Goal: Task Accomplishment & Management: Use online tool/utility

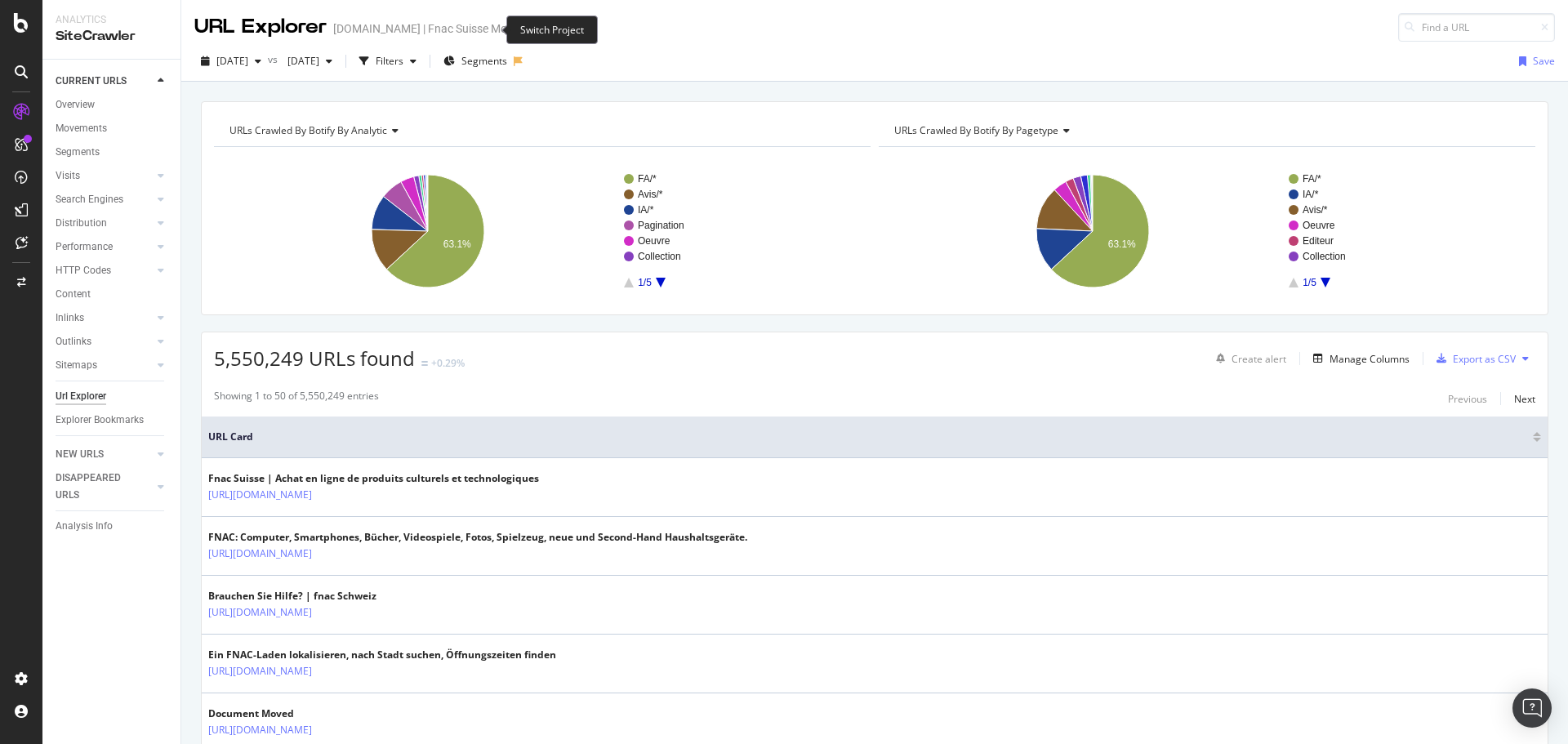
click at [531, 32] on icon "arrow-right-arrow-left" at bounding box center [536, 28] width 10 height 12
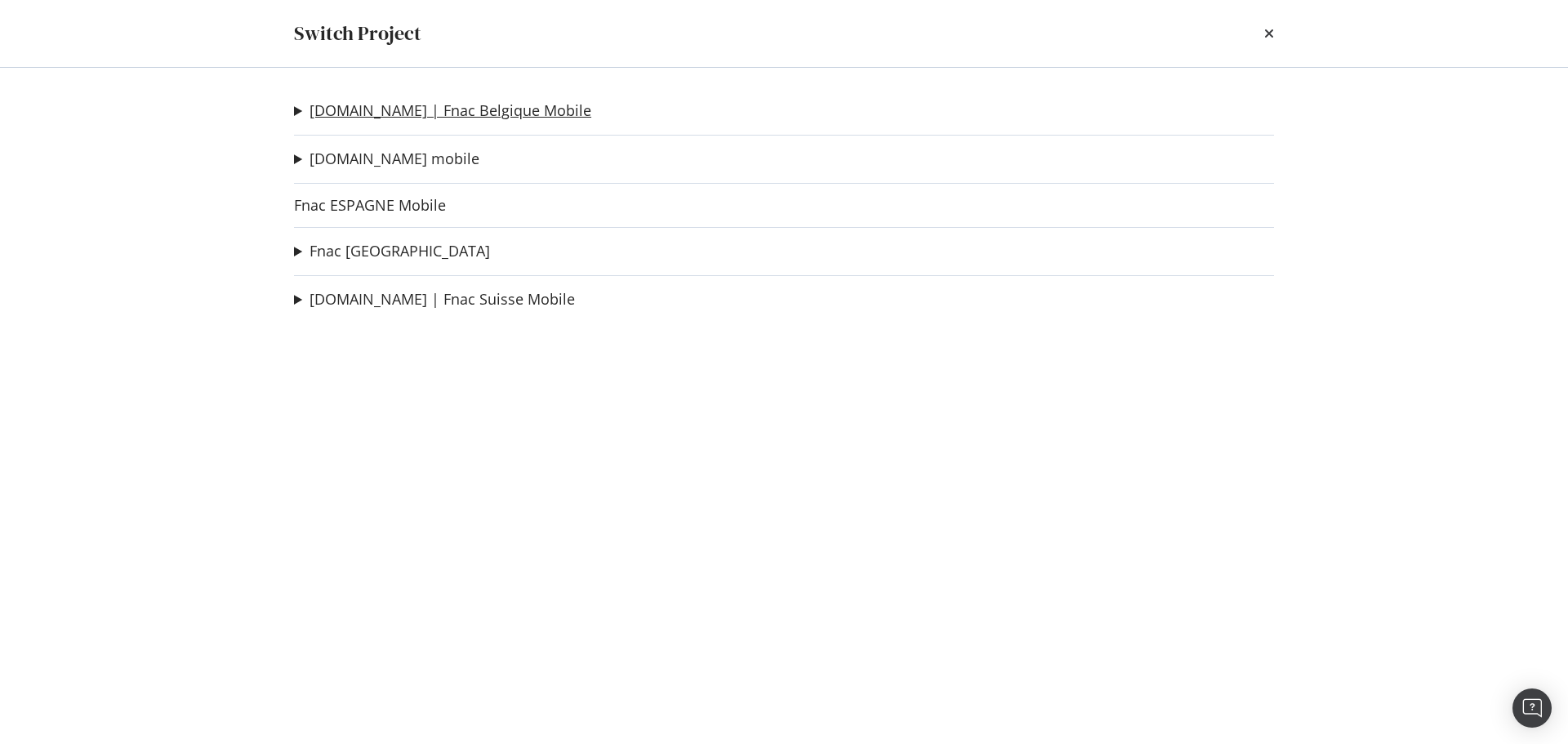
click at [451, 106] on link "[DOMAIN_NAME] | Fnac Belgique Mobile" at bounding box center [451, 111] width 282 height 18
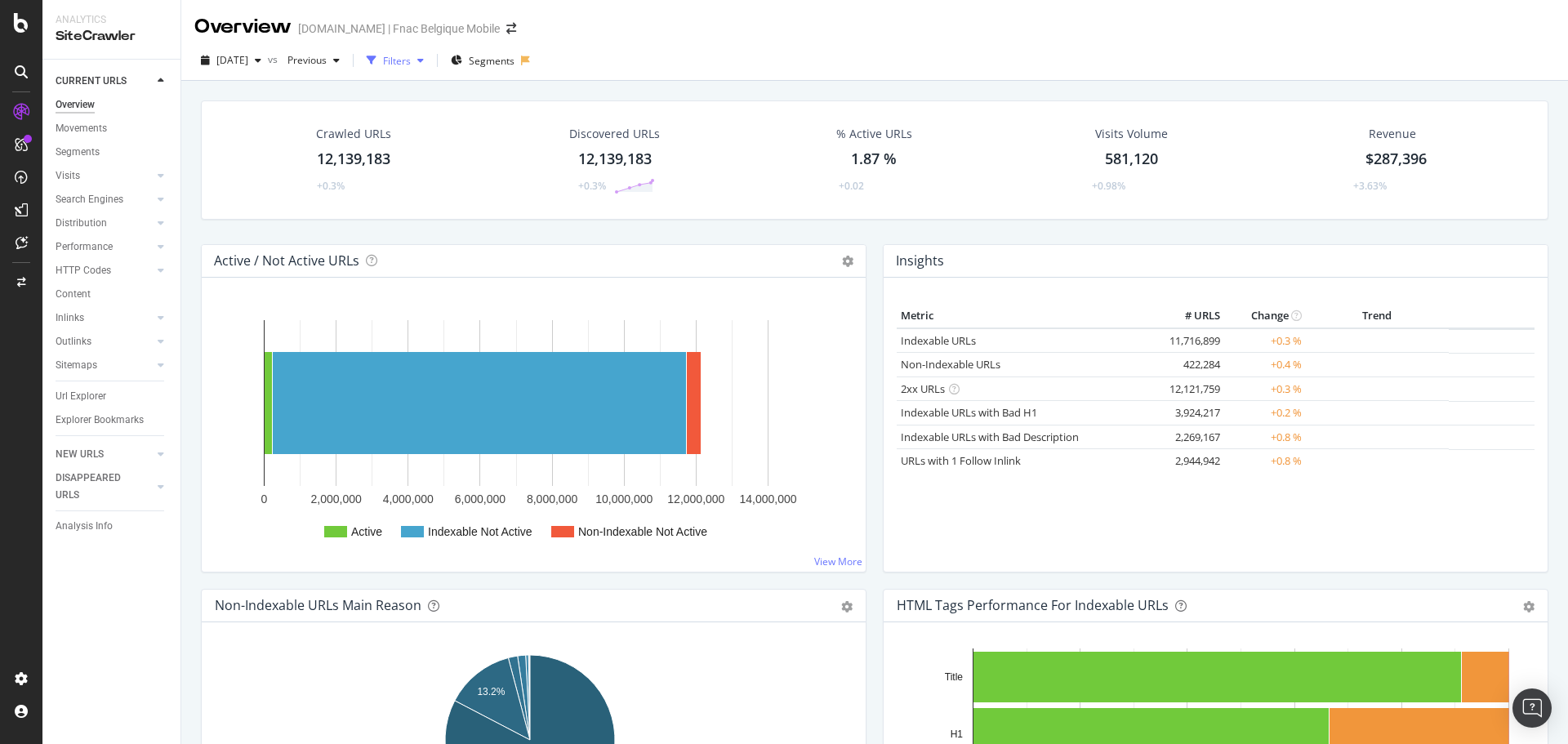
click at [383, 57] on div "button" at bounding box center [371, 60] width 23 height 23
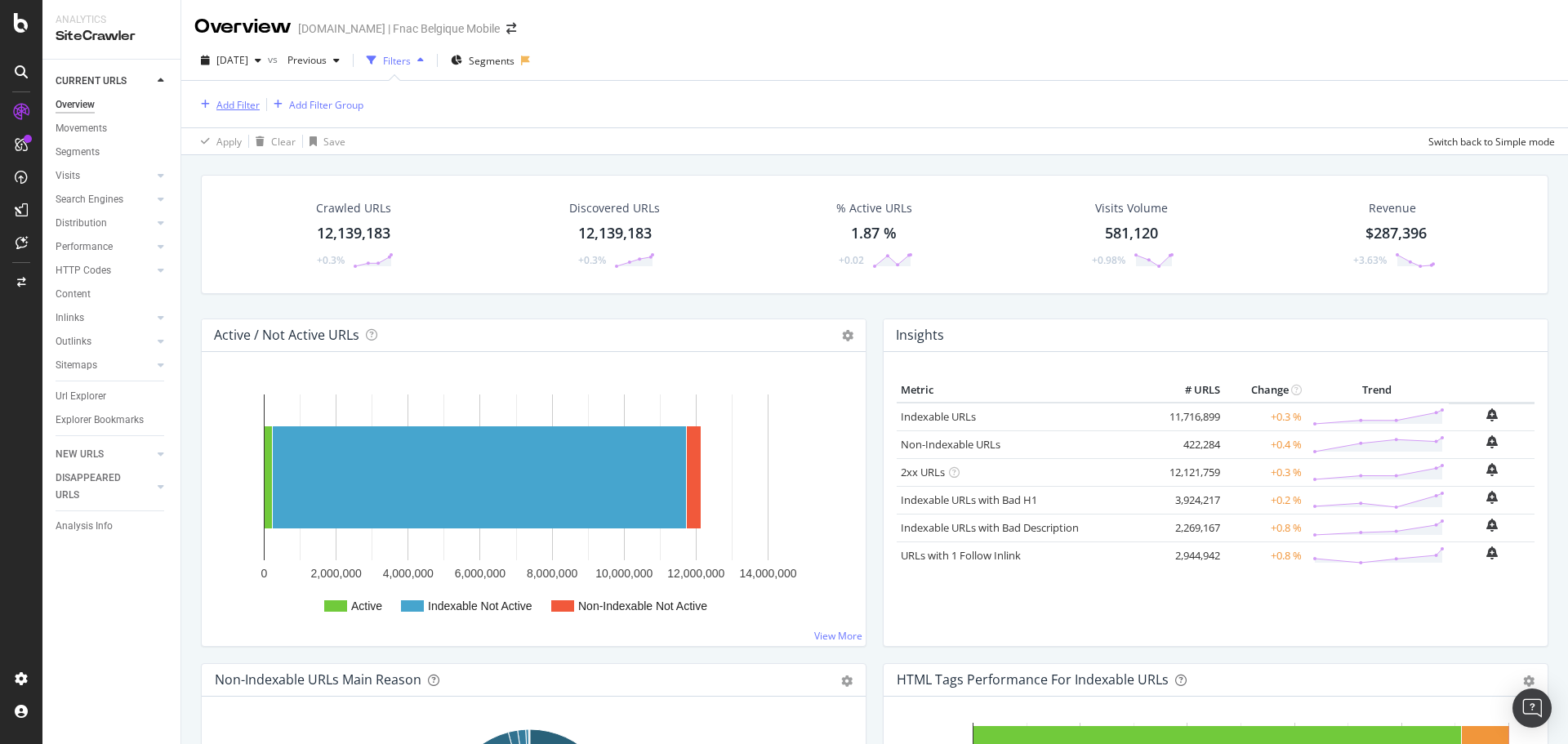
click at [244, 109] on div "Add Filter" at bounding box center [238, 105] width 43 height 14
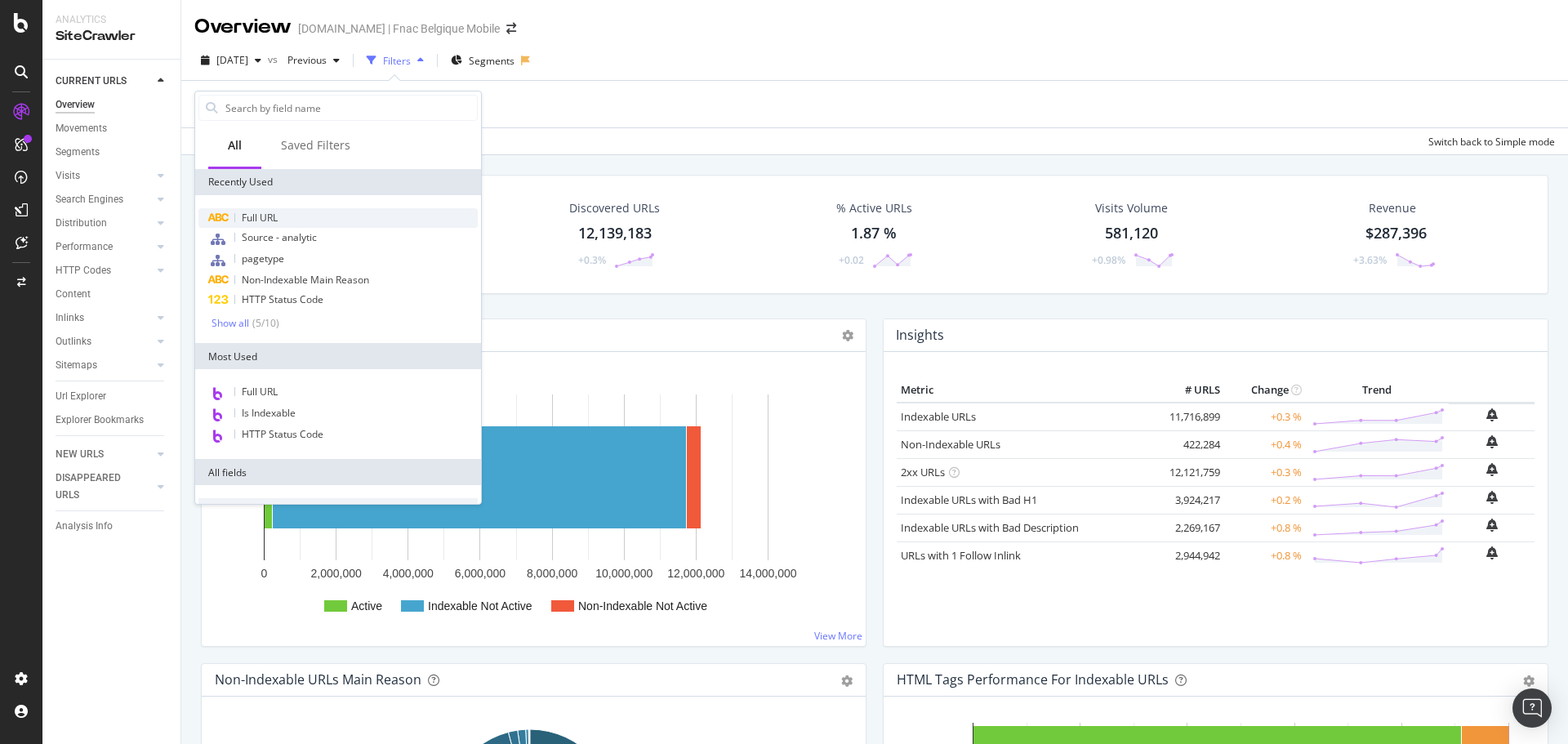
click at [259, 213] on span "Full URL" at bounding box center [260, 217] width 36 height 14
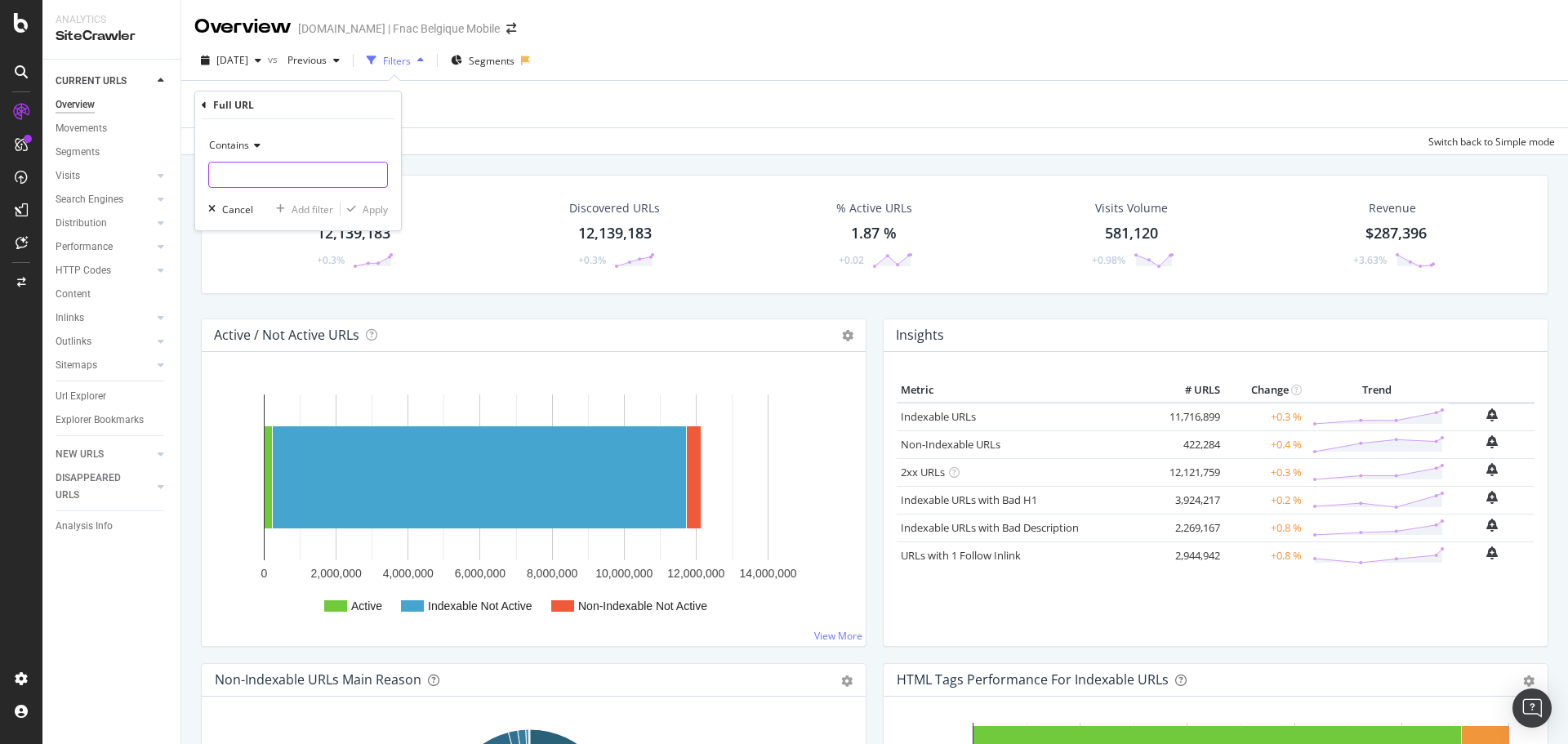
click at [267, 176] on input "text" at bounding box center [298, 174] width 178 height 26
type input "pdf"
click at [377, 209] on div "Apply" at bounding box center [375, 209] width 25 height 14
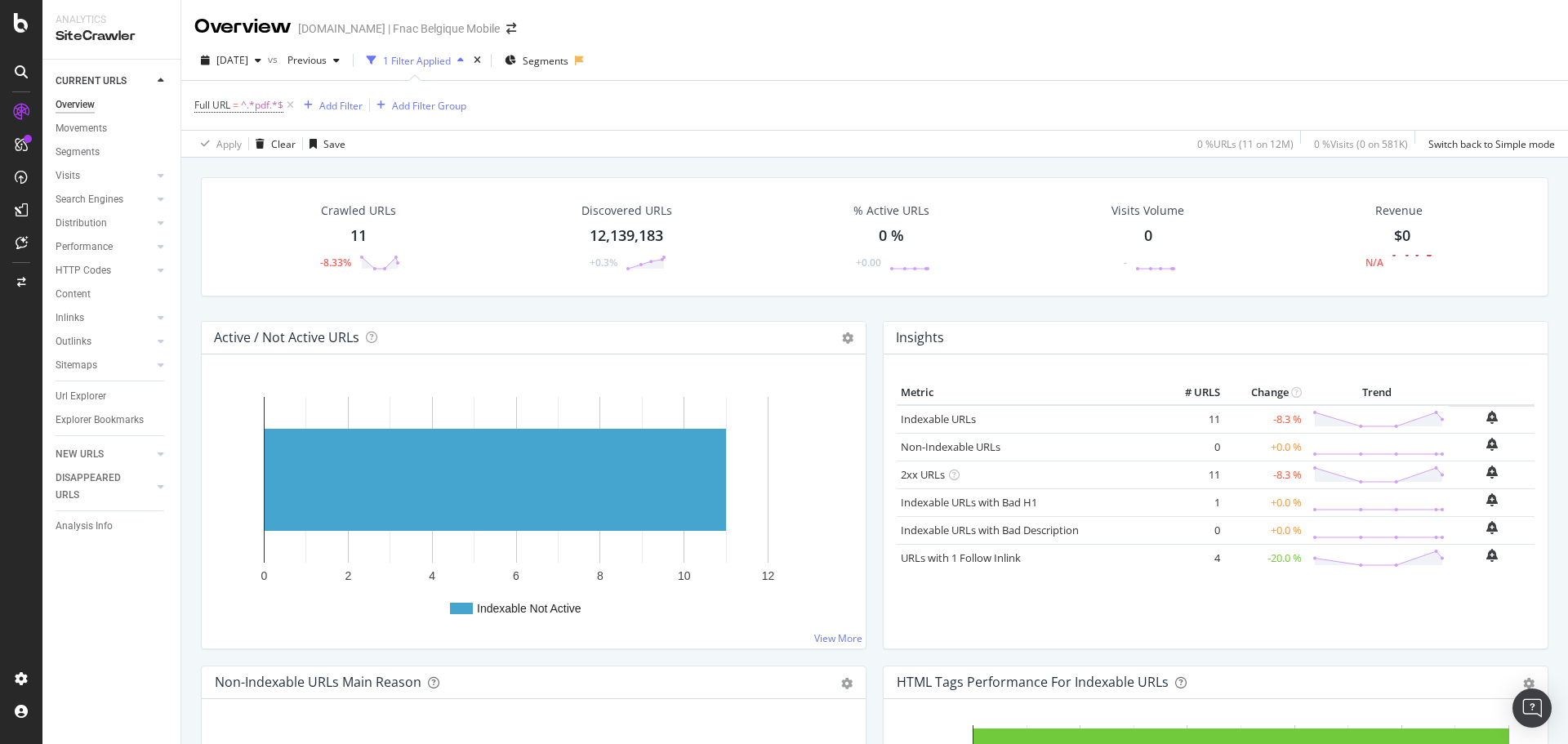
click at [355, 240] on div "11" at bounding box center [358, 236] width 17 height 22
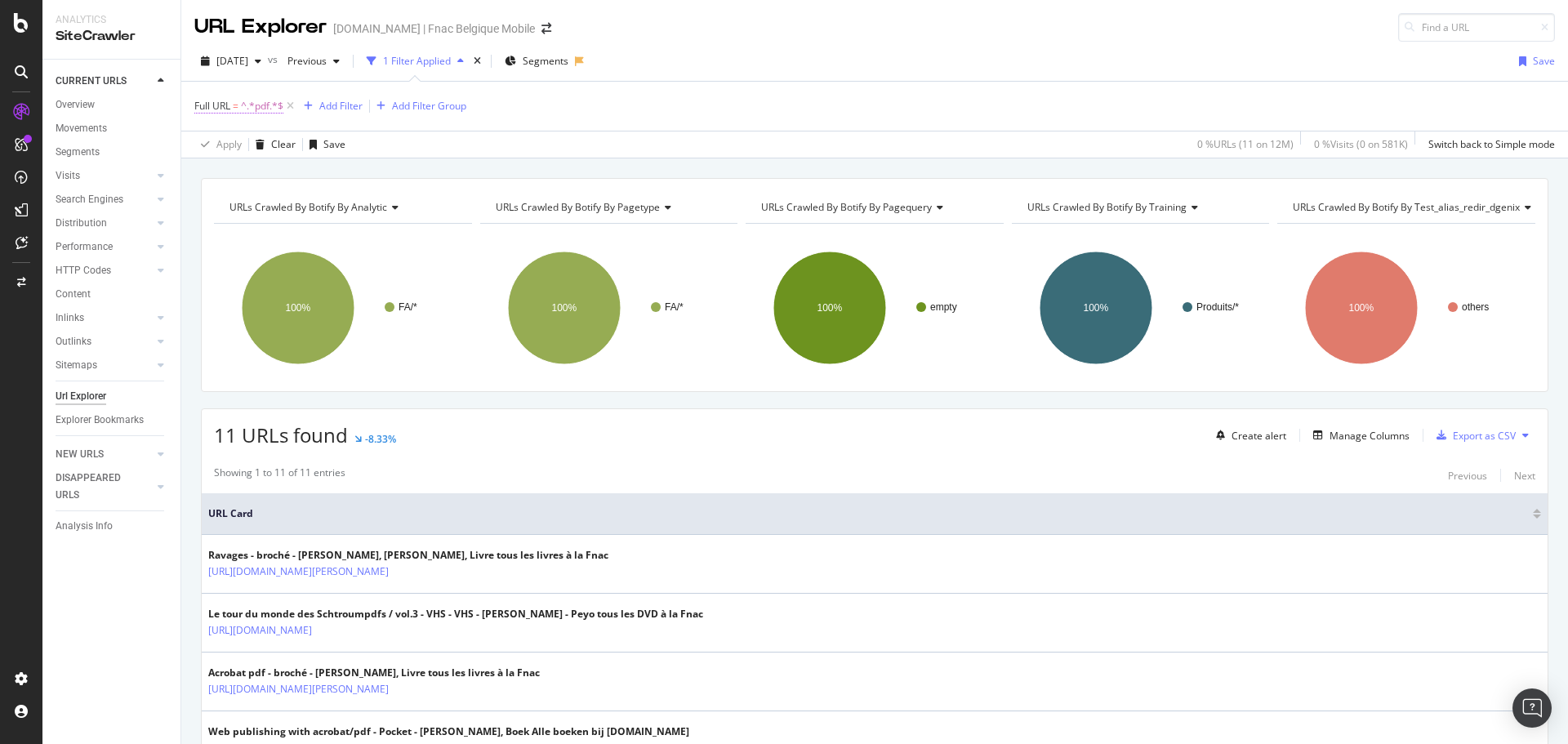
click at [267, 115] on span "^.*pdf.*$" at bounding box center [261, 106] width 42 height 23
click at [204, 105] on div "Full URL Contains pdf Cancel Add filter Apply" at bounding box center [298, 161] width 206 height 139
click at [204, 105] on icon at bounding box center [204, 105] width 5 height 10
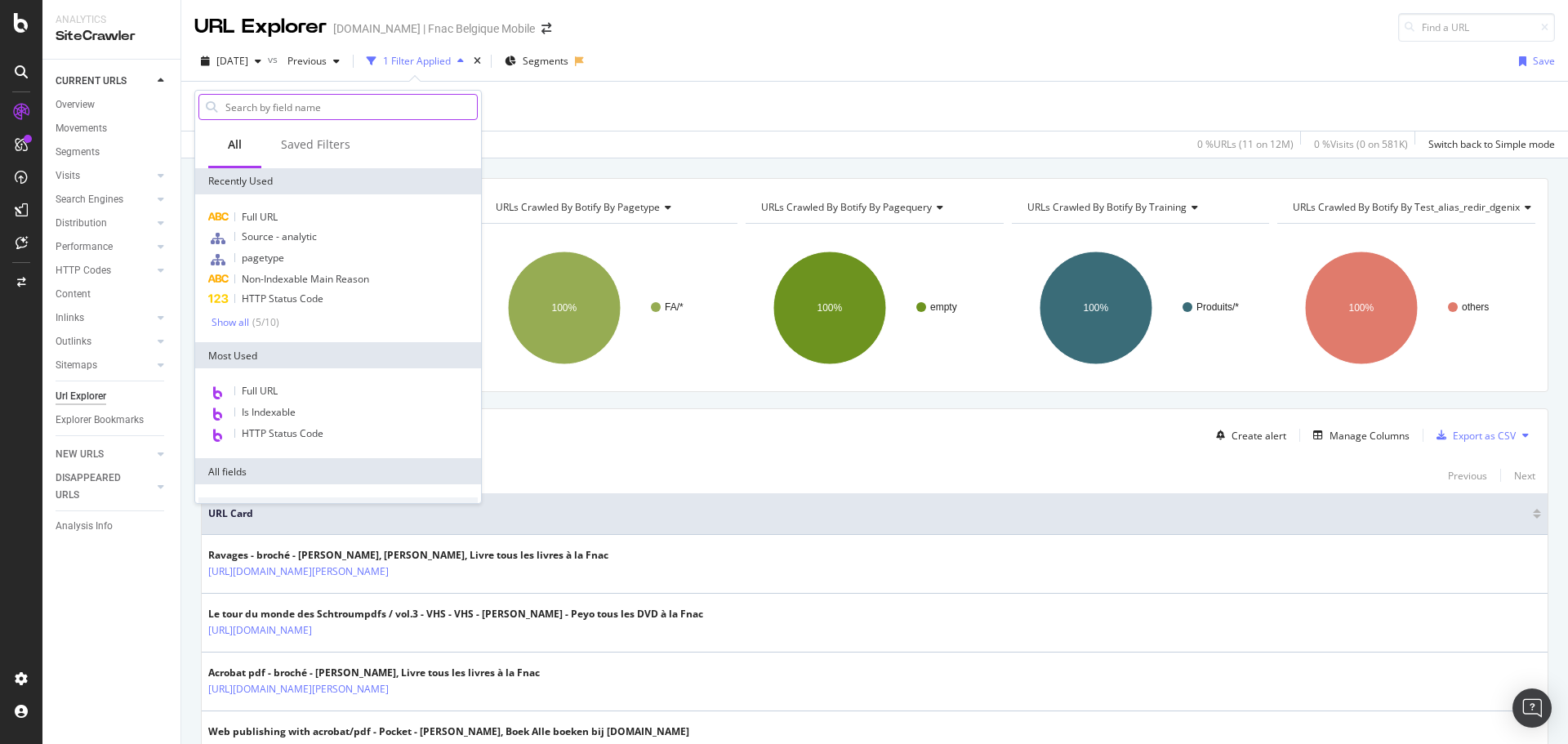
type input "é"
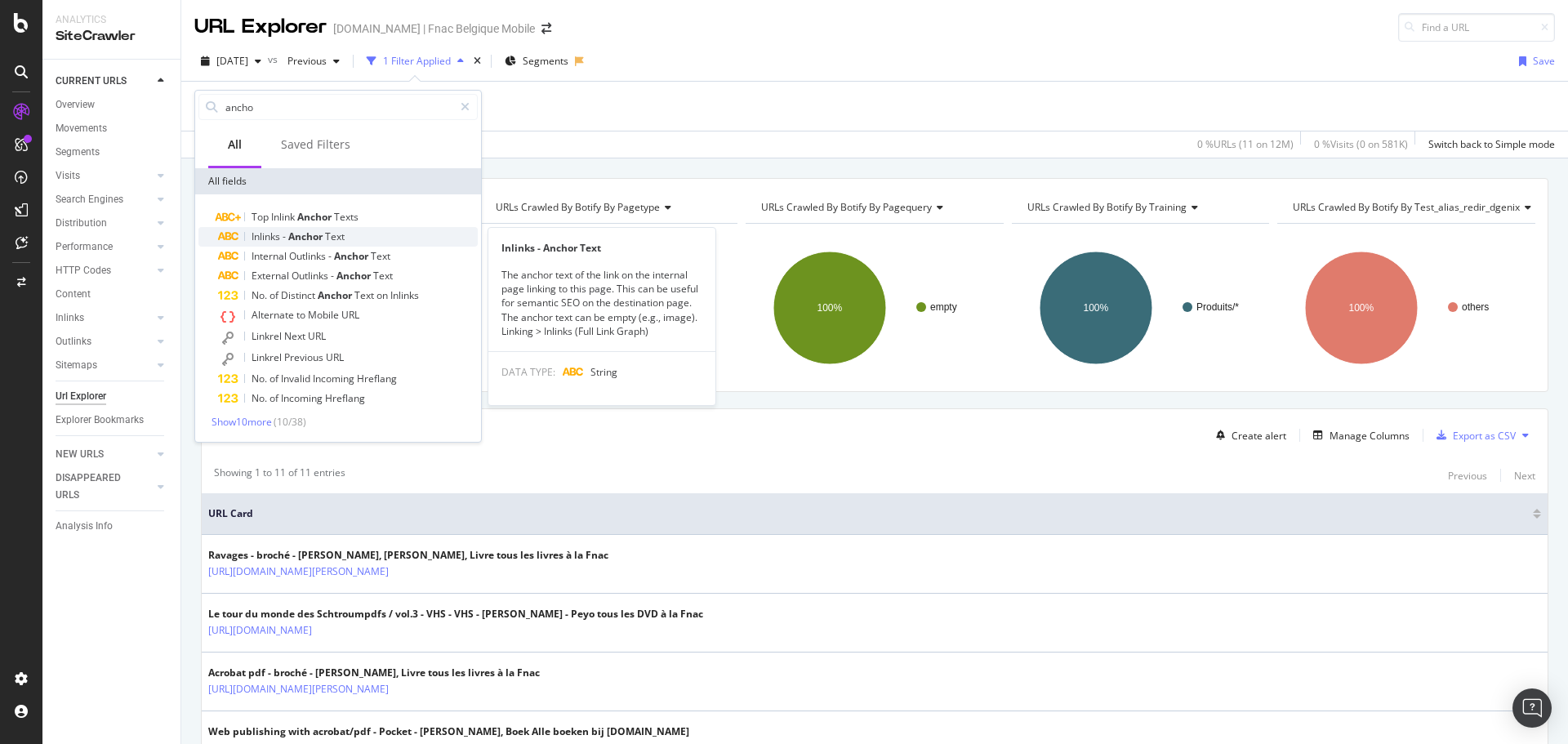
type input "ancho"
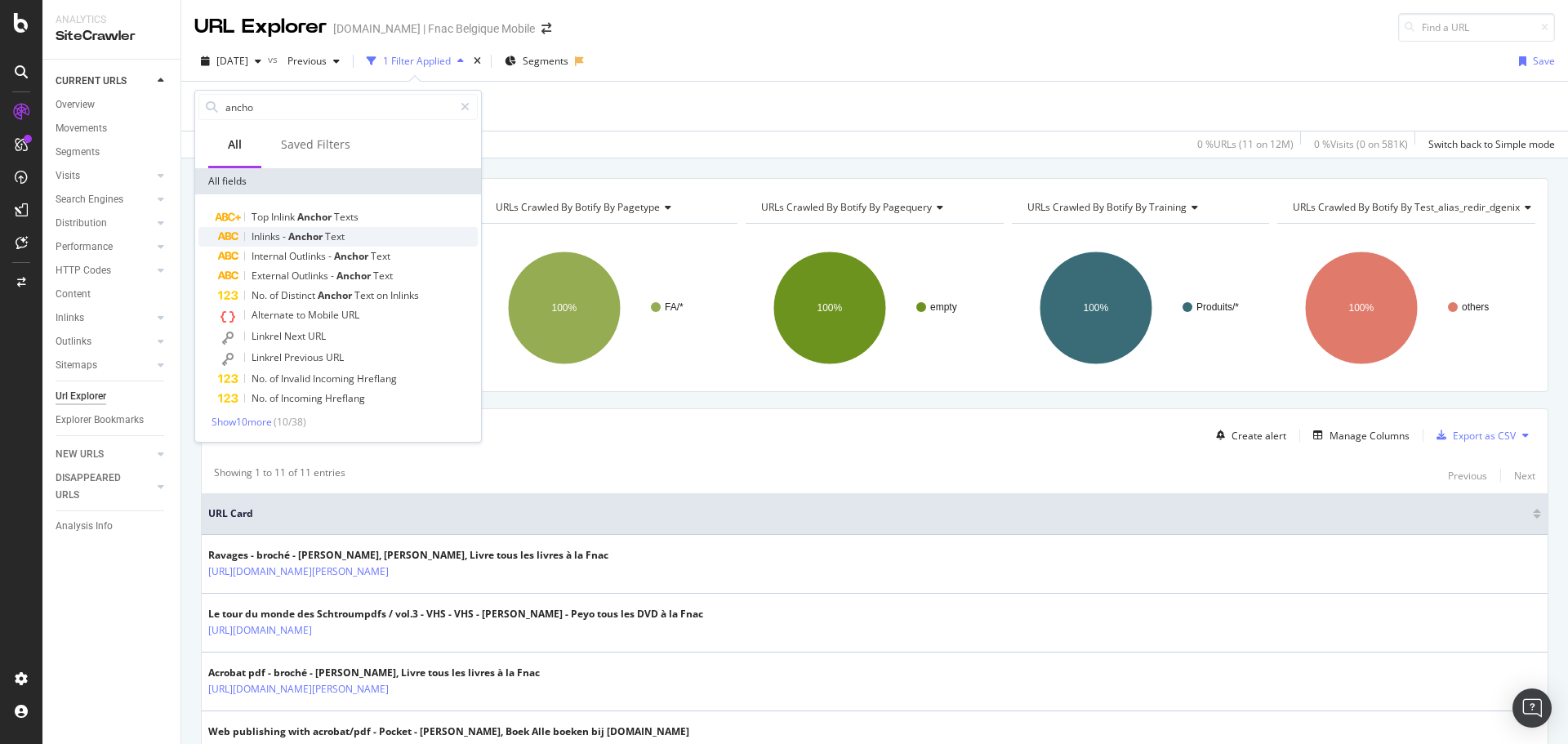
click at [308, 231] on span "Anchor" at bounding box center [307, 236] width 37 height 14
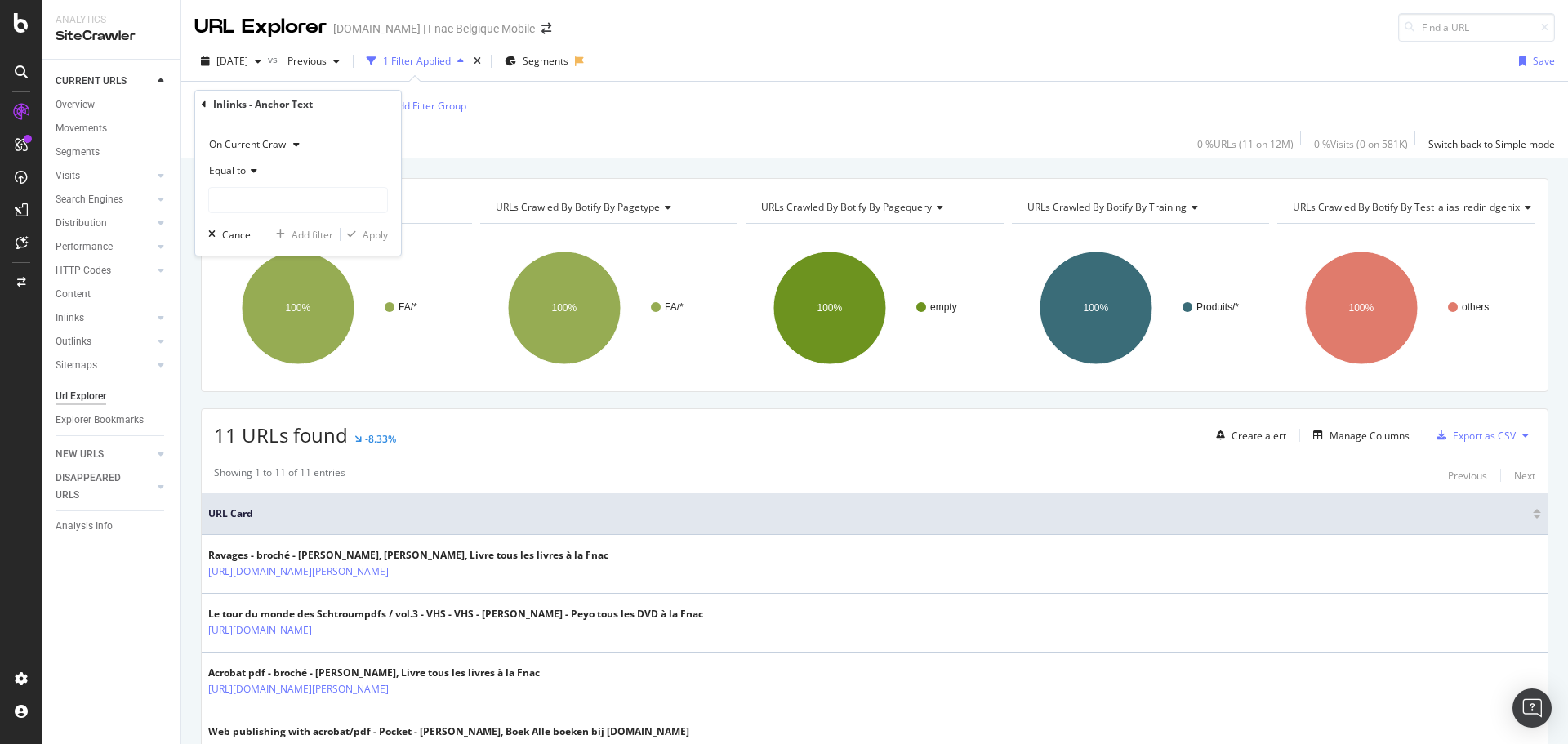
click at [254, 167] on icon at bounding box center [252, 170] width 12 height 10
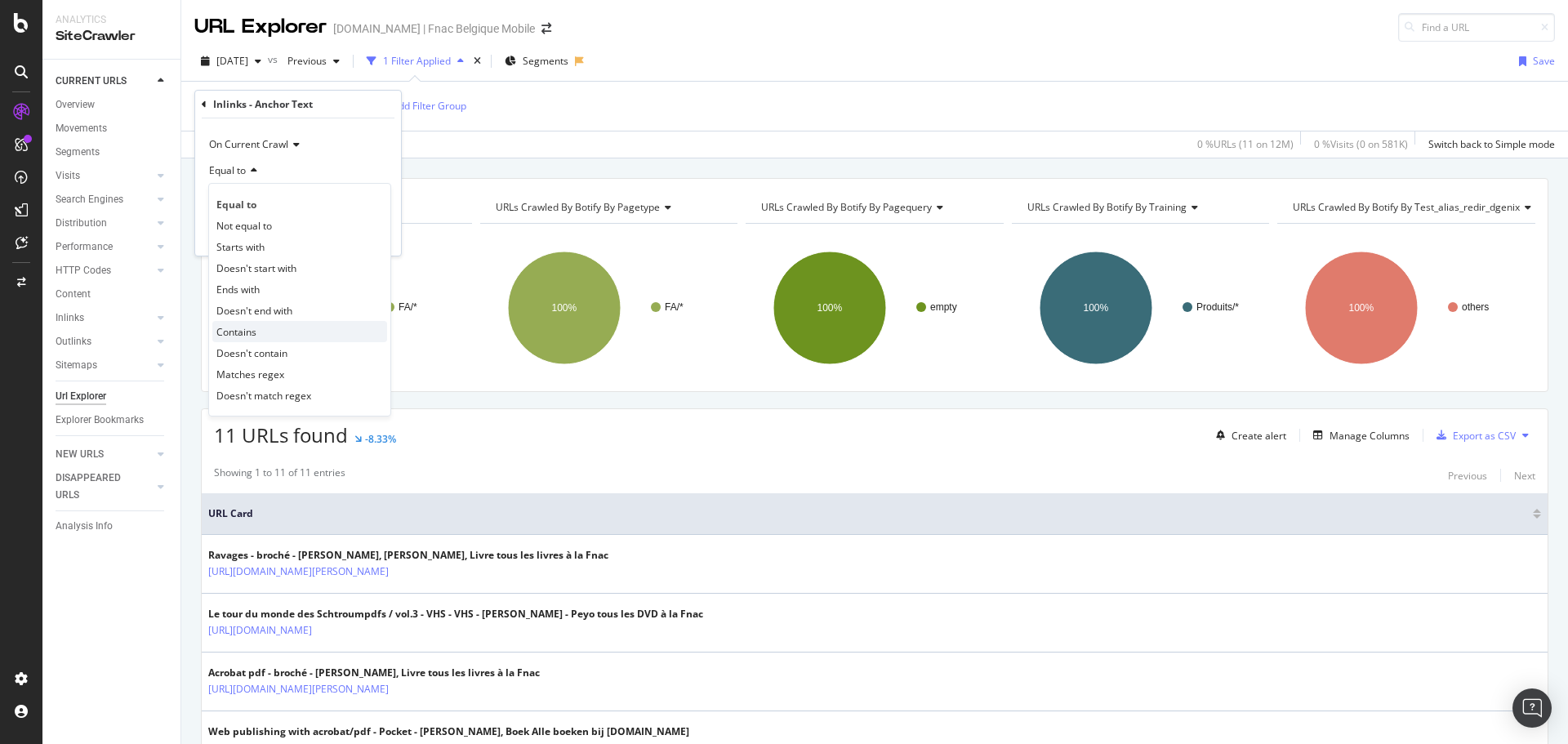
click at [233, 335] on span "Contains" at bounding box center [236, 332] width 40 height 14
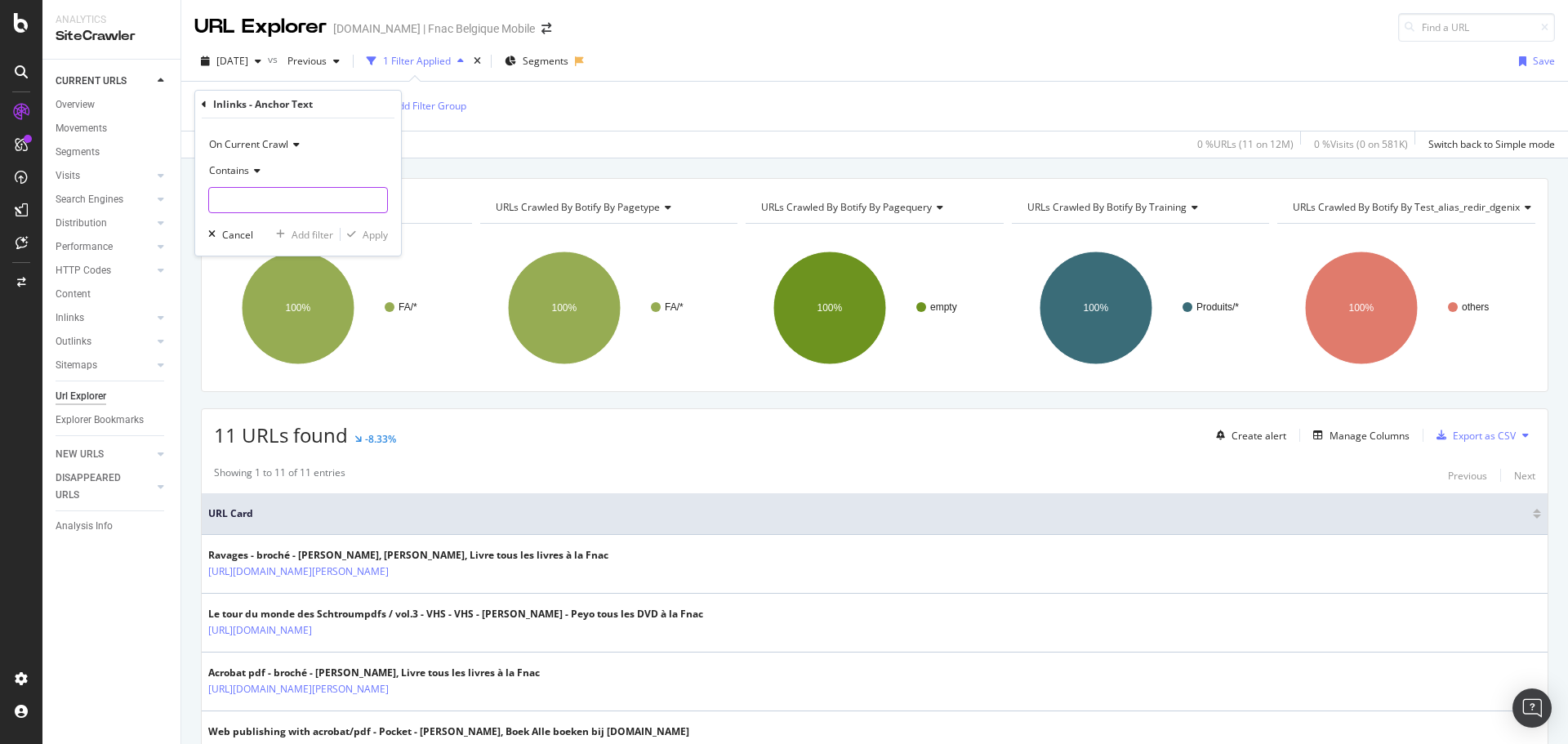
click at [286, 193] on input "text" at bounding box center [298, 200] width 178 height 26
type input "euilleter"
click at [374, 231] on div "Apply" at bounding box center [375, 235] width 25 height 14
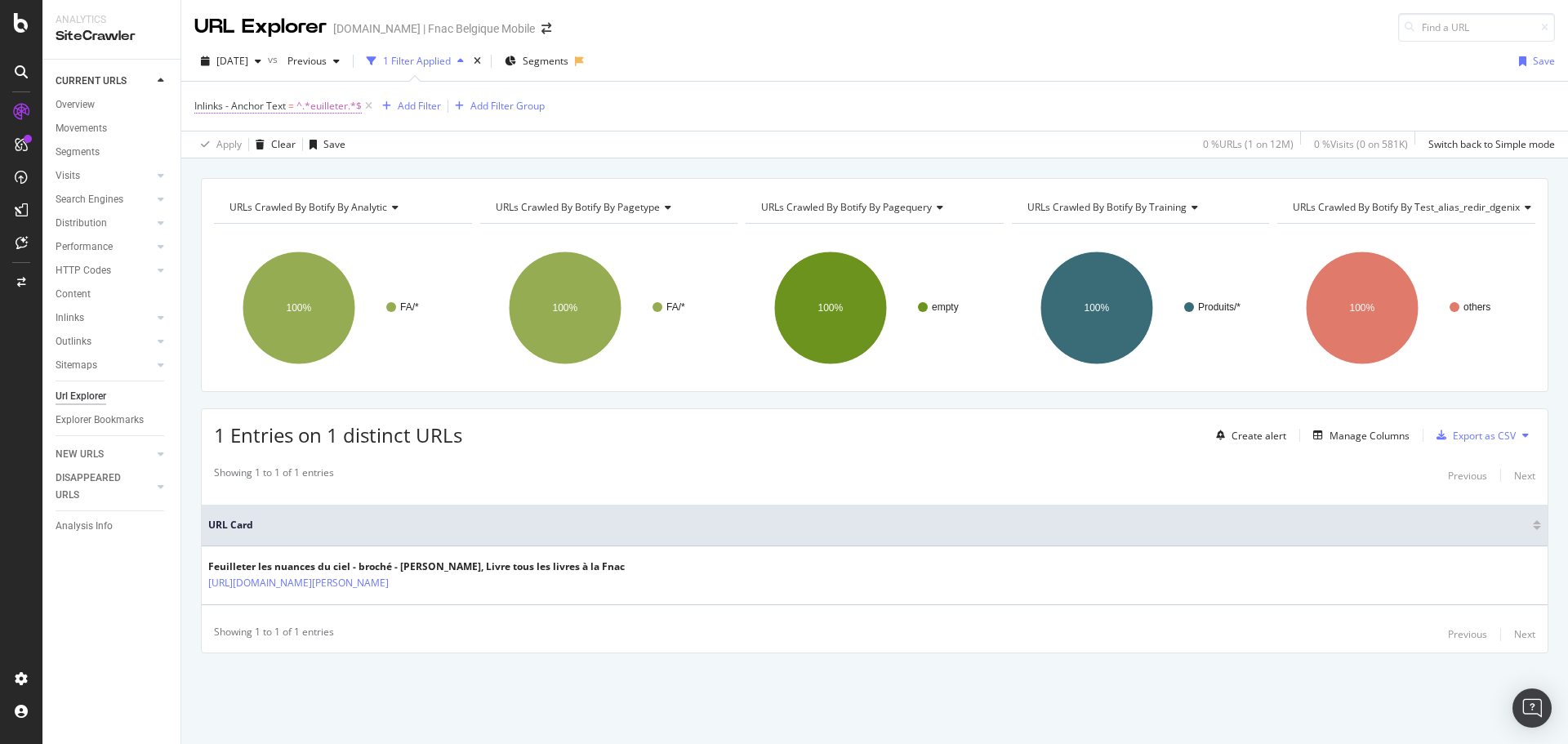
click at [298, 100] on span "^.*euilleter.*$" at bounding box center [329, 106] width 66 height 23
click at [204, 104] on div "Inlinks - Anchor Text" at bounding box center [298, 105] width 193 height 27
click at [204, 104] on icon at bounding box center [204, 105] width 5 height 10
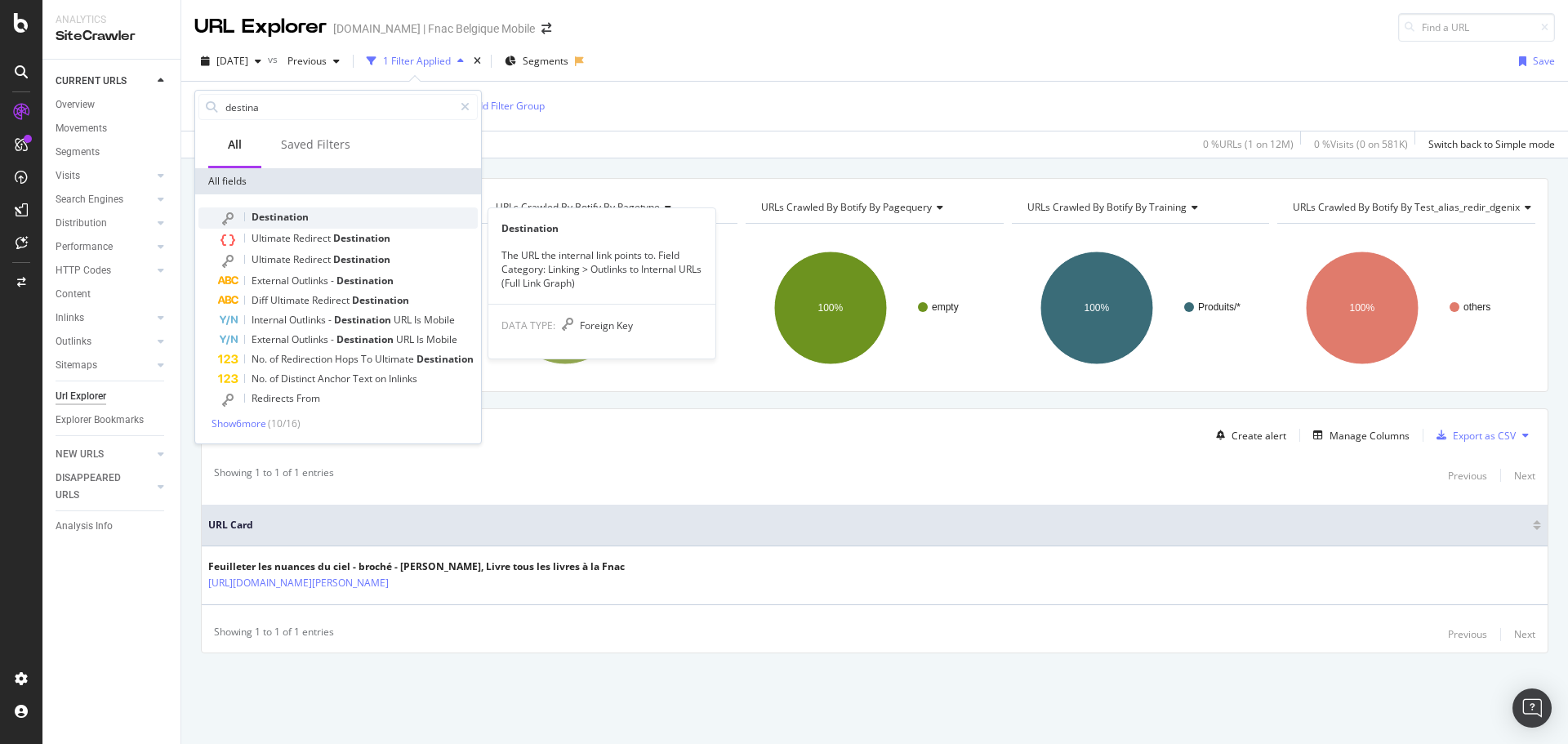
type input "destina"
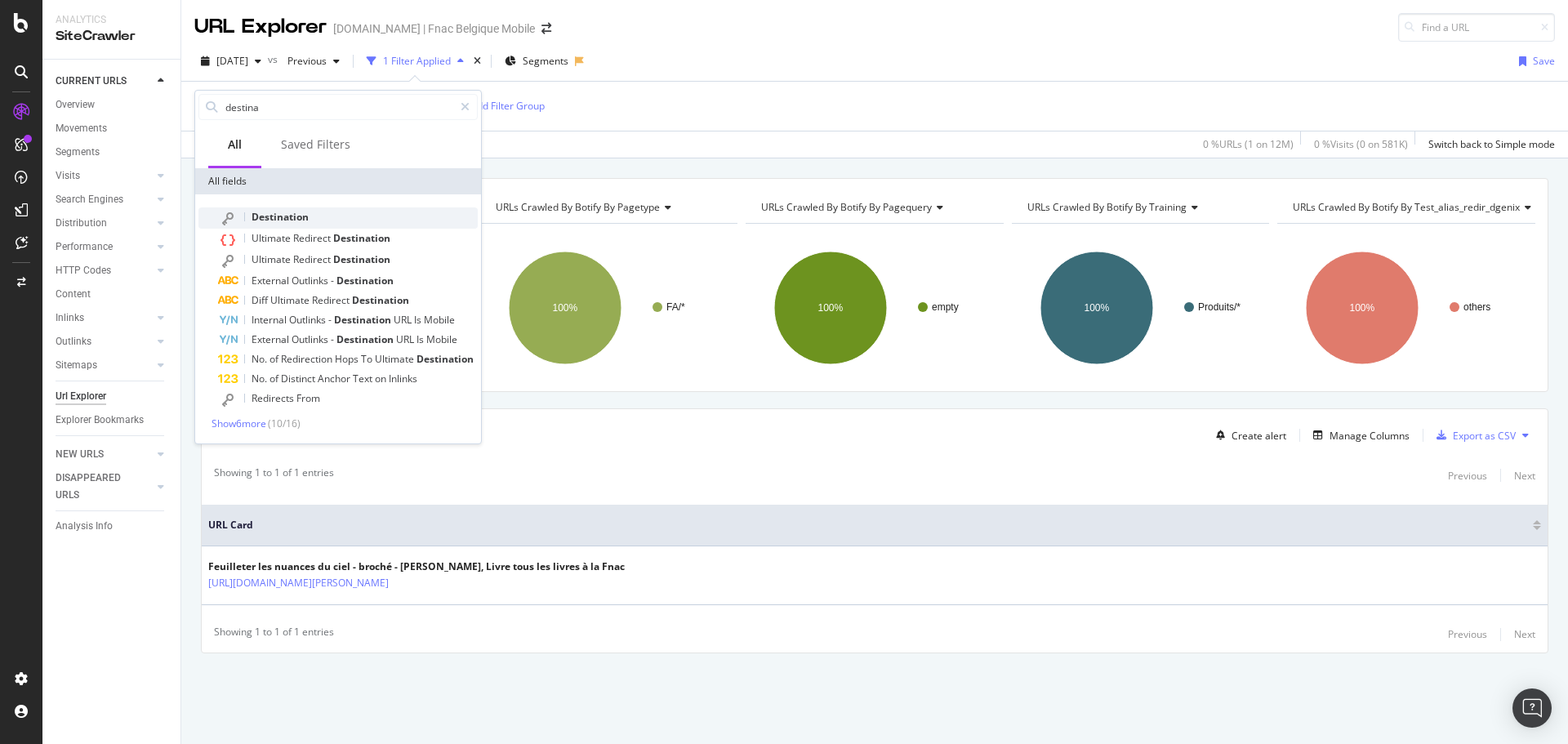
click at [276, 211] on span "Destination" at bounding box center [280, 216] width 57 height 14
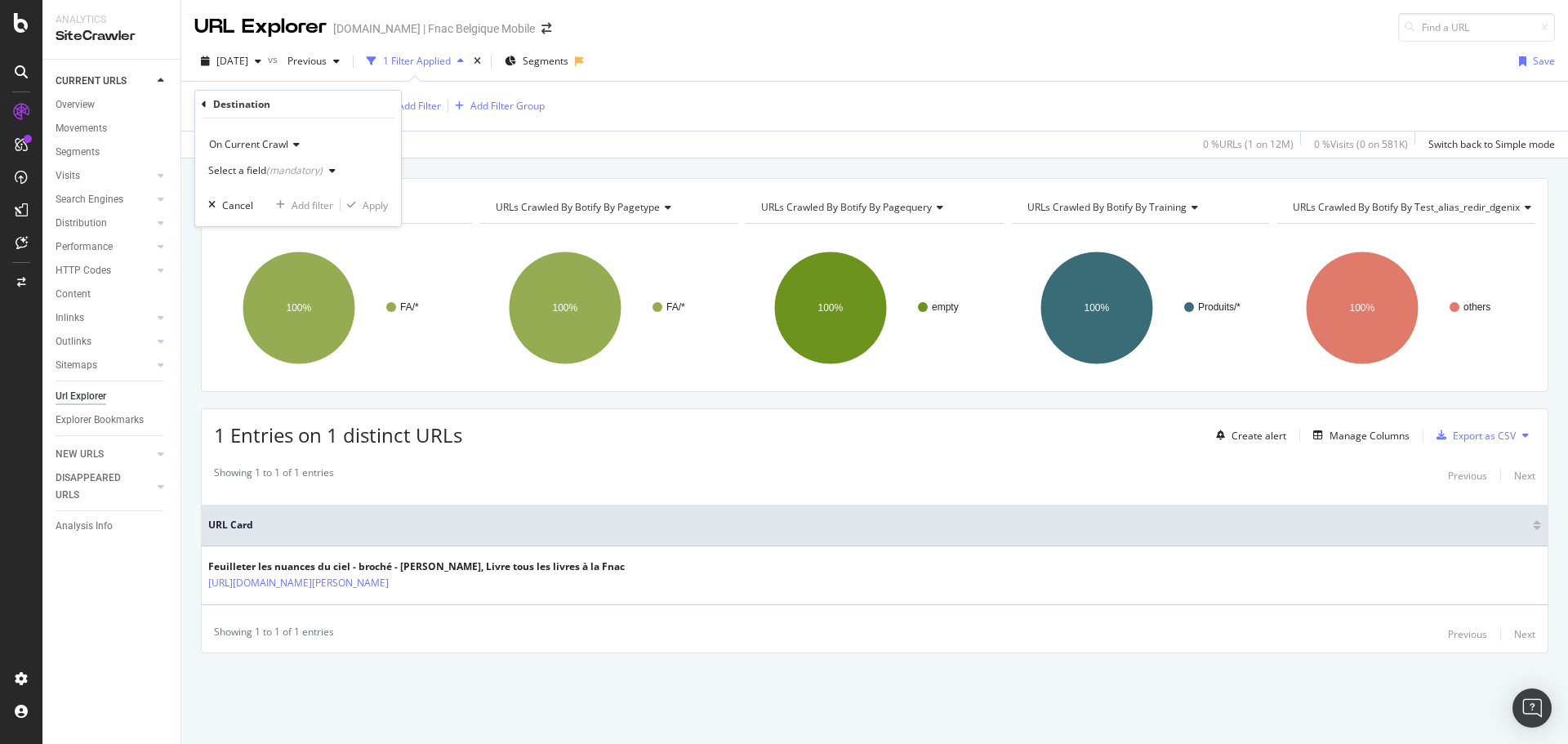
click at [312, 179] on div "Select a field (mandatory)" at bounding box center [275, 170] width 134 height 24
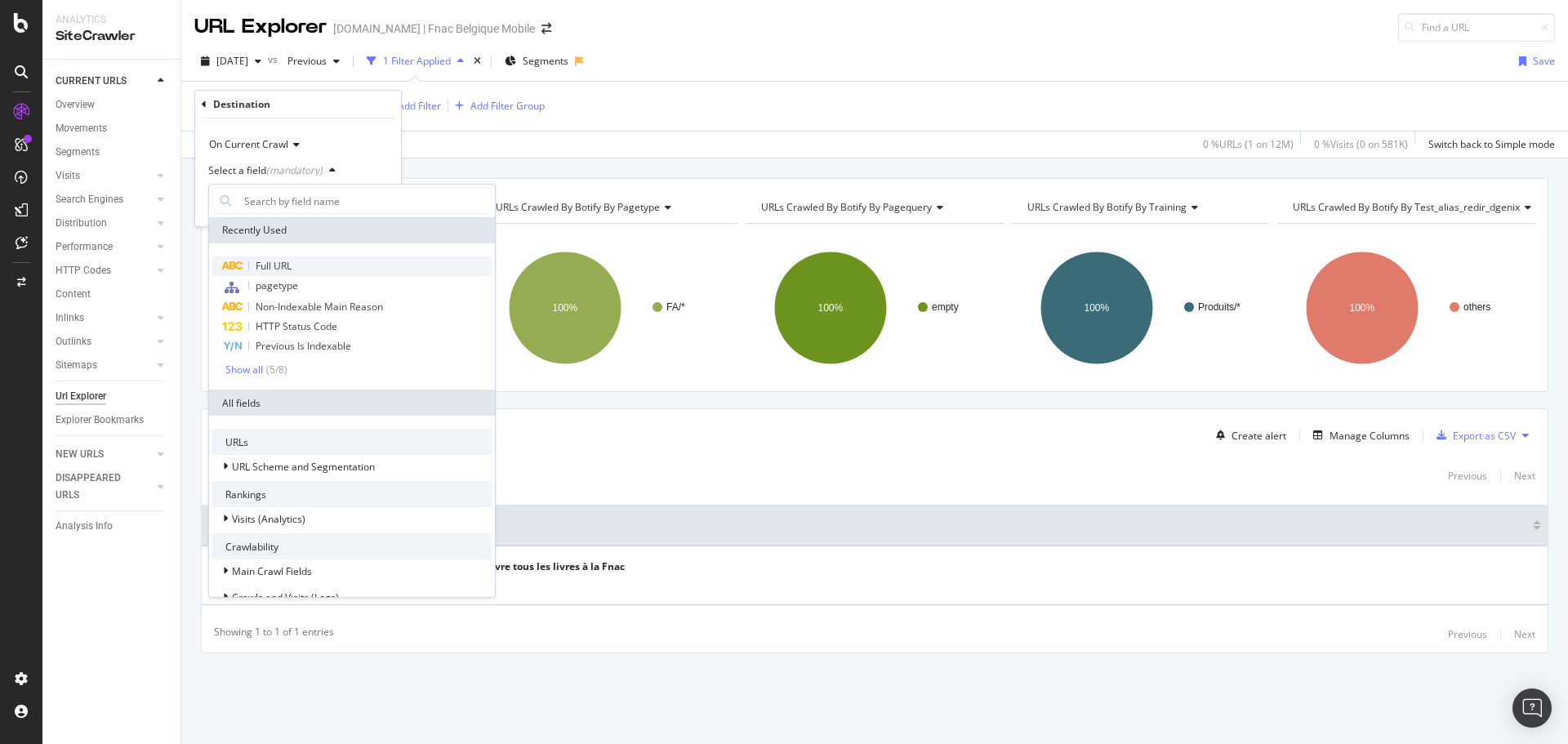
click at [302, 267] on div "Full URL" at bounding box center [352, 266] width 279 height 20
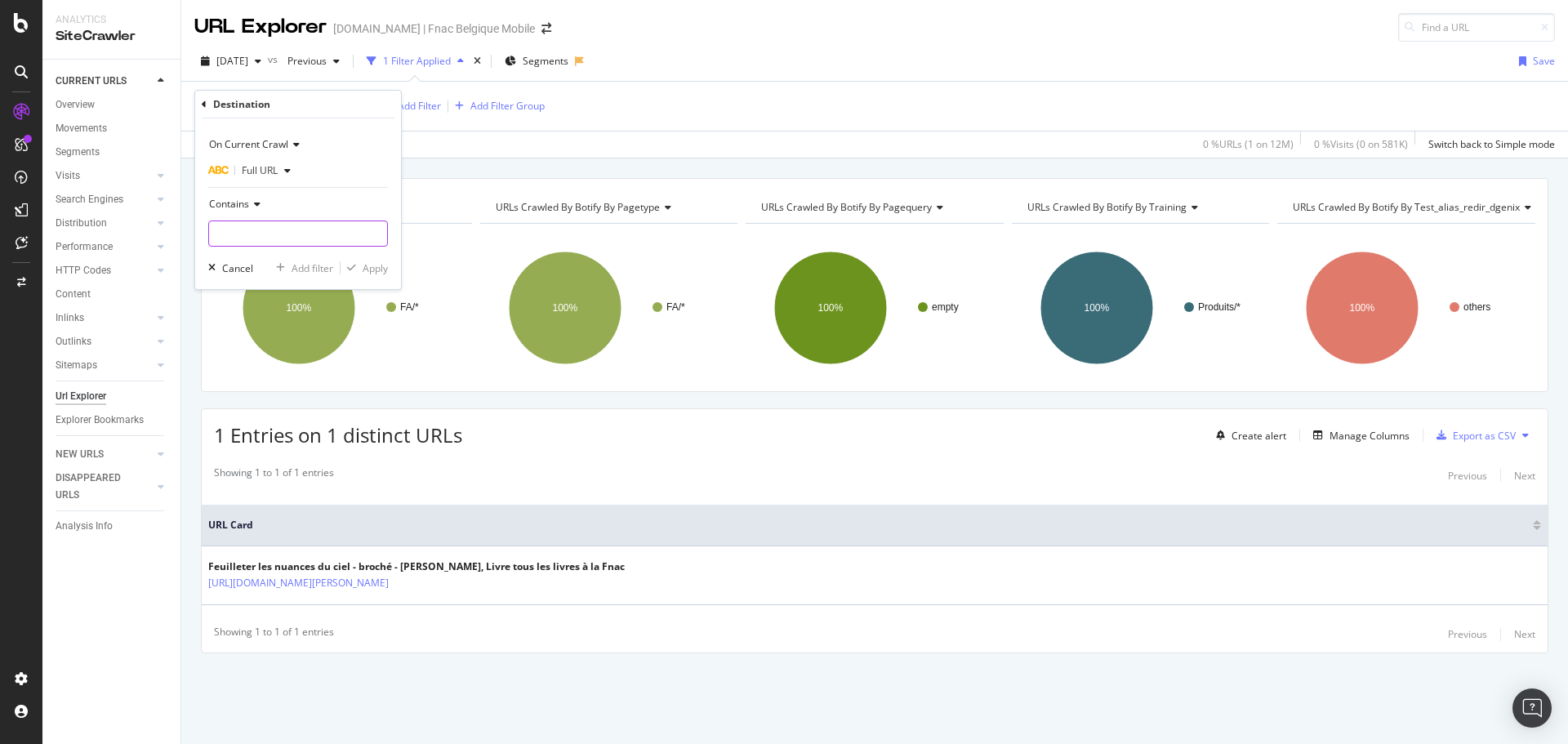
click at [251, 232] on input "text" at bounding box center [298, 233] width 178 height 26
type input "[DOMAIN_NAME]"
click at [362, 265] on div "Apply" at bounding box center [375, 268] width 25 height 14
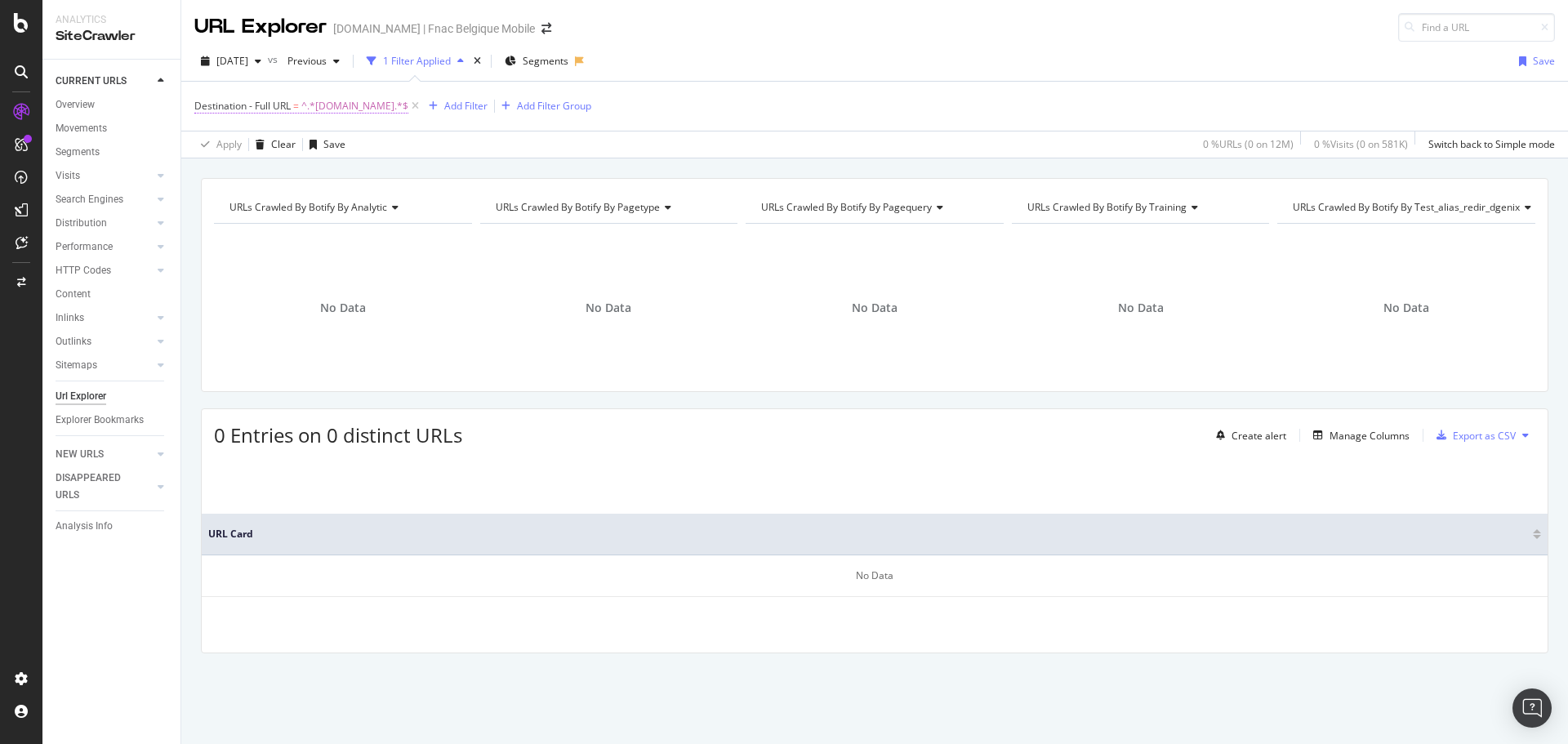
click at [284, 108] on span "Destination - Full URL" at bounding box center [242, 106] width 96 height 14
click at [206, 102] on icon at bounding box center [204, 105] width 5 height 10
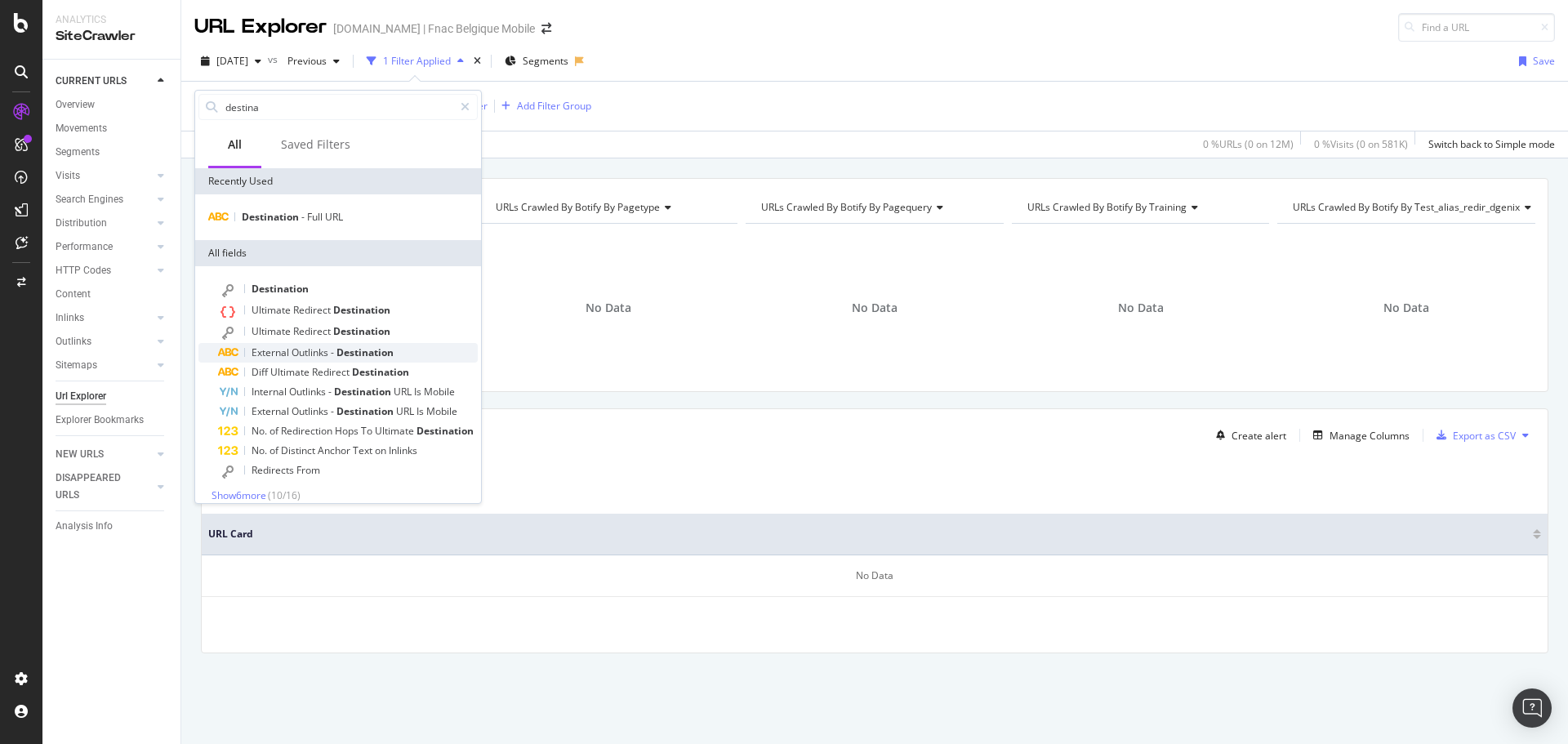
click at [302, 345] on div "External Outlinks - Destination" at bounding box center [348, 352] width 260 height 20
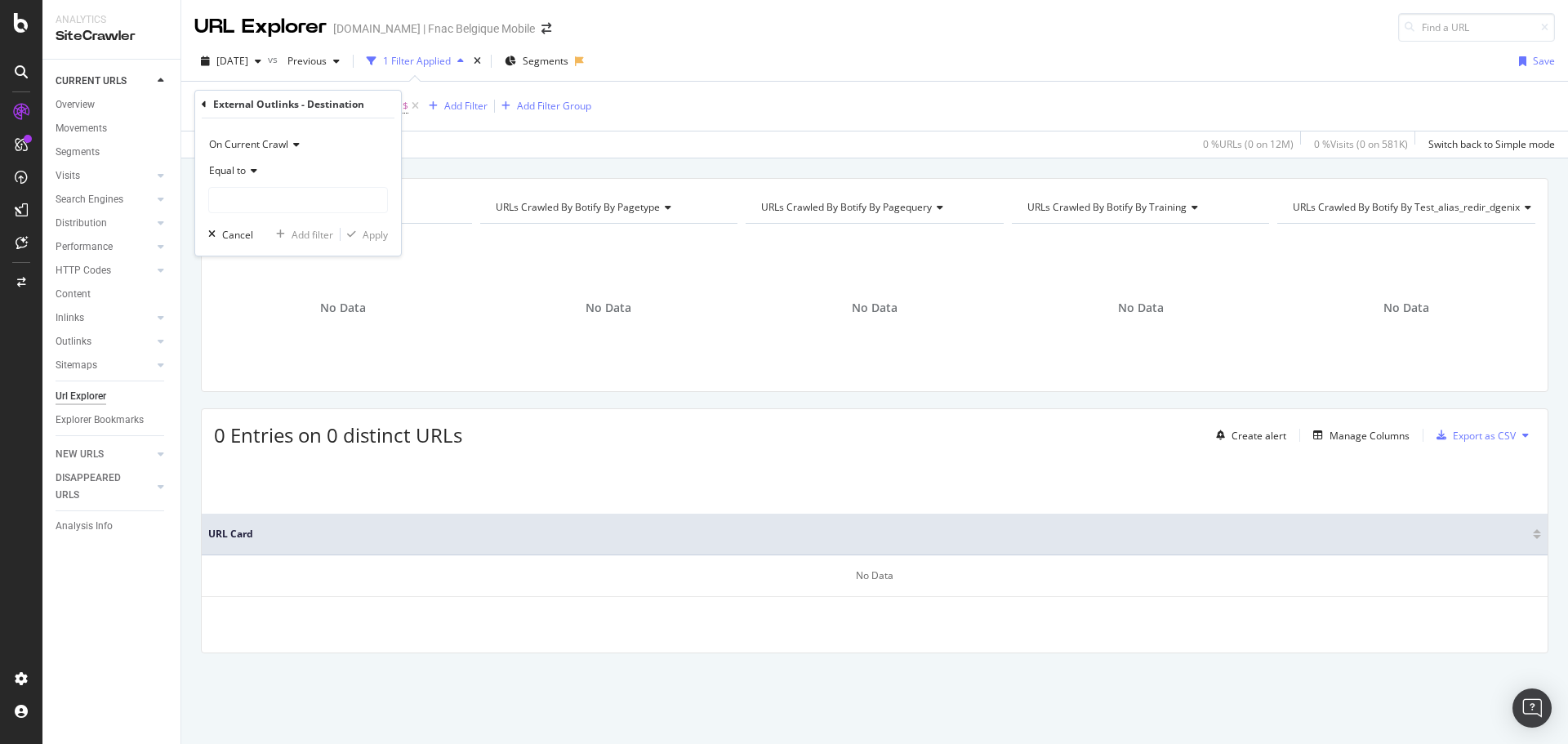
click at [242, 183] on div "Equal to" at bounding box center [298, 170] width 179 height 26
click at [237, 334] on span "Contains" at bounding box center [236, 332] width 40 height 14
click at [263, 200] on input "text" at bounding box center [298, 200] width 178 height 26
type input "[DOMAIN_NAME]"
click at [355, 228] on div "Apply" at bounding box center [364, 234] width 47 height 15
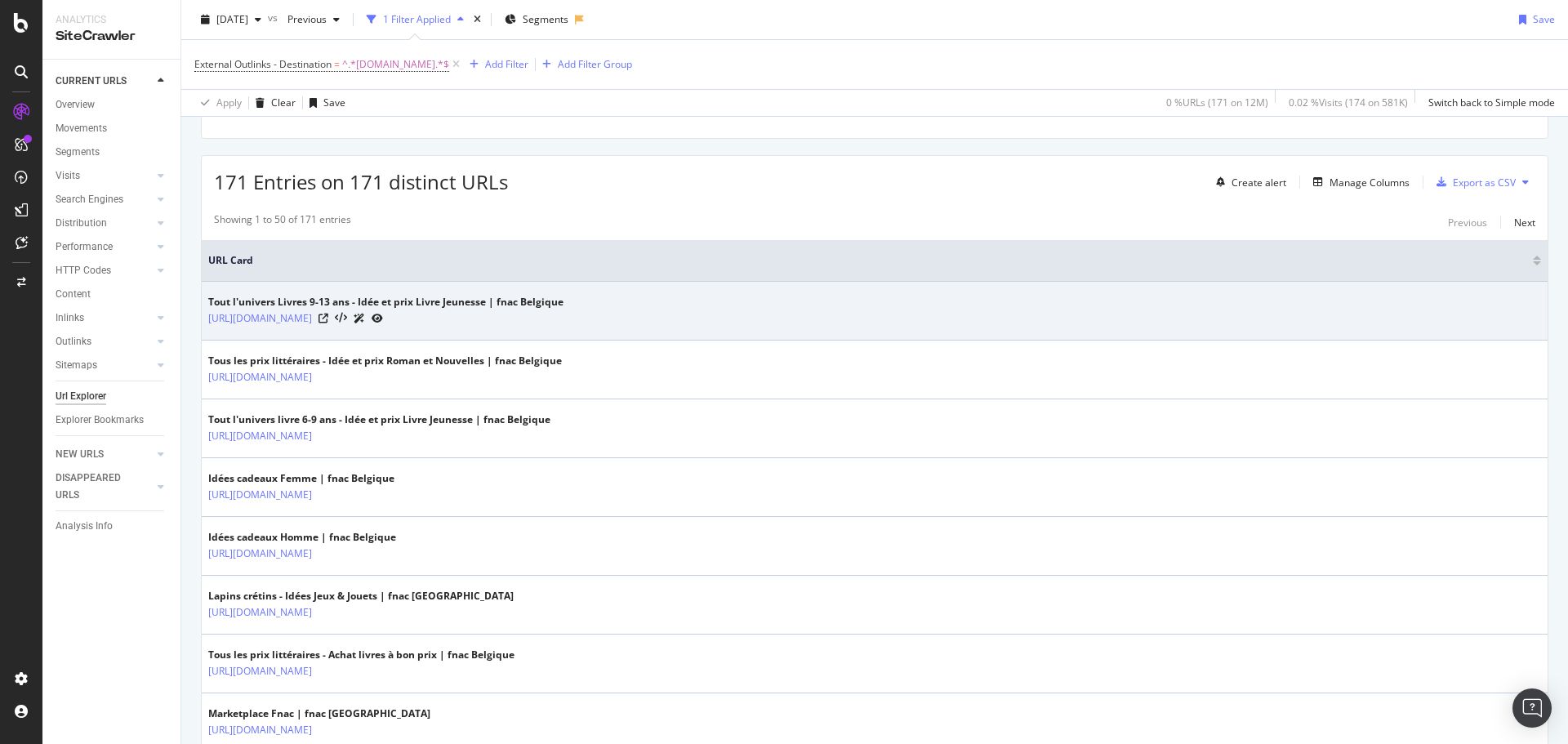
scroll to position [191, 0]
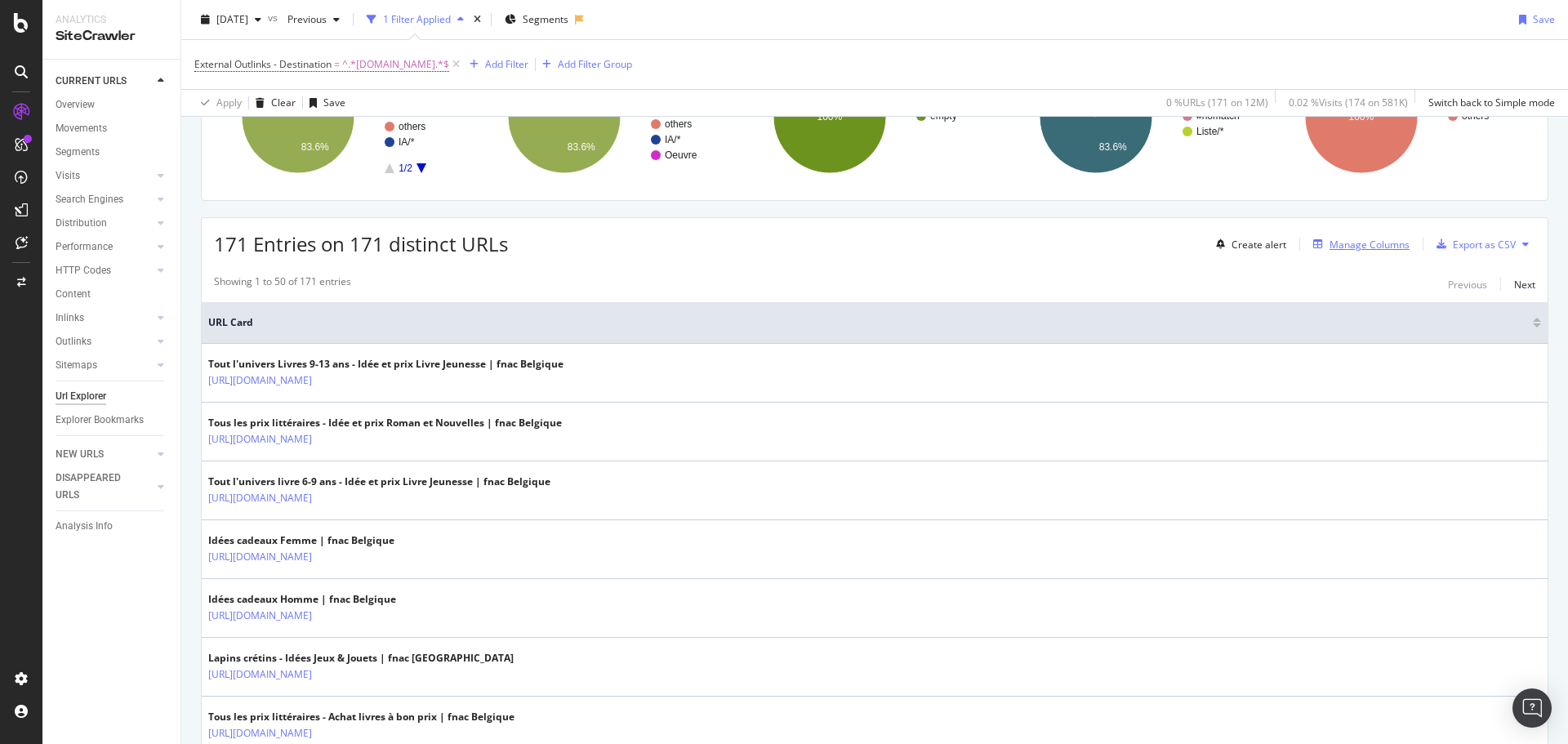
click at [1335, 244] on div "Manage Columns" at bounding box center [1370, 245] width 80 height 14
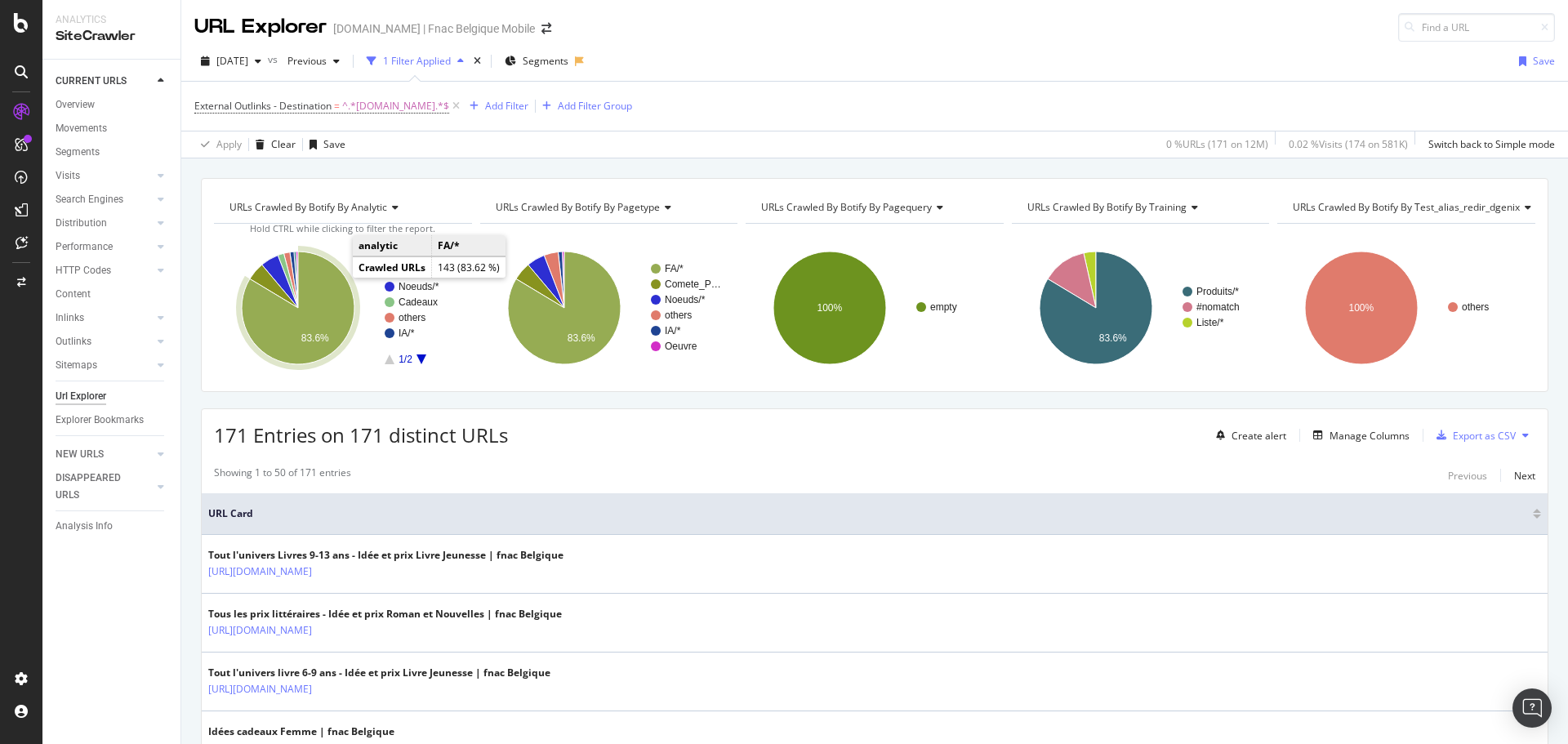
click at [327, 280] on icon "A chart." at bounding box center [298, 307] width 113 height 113
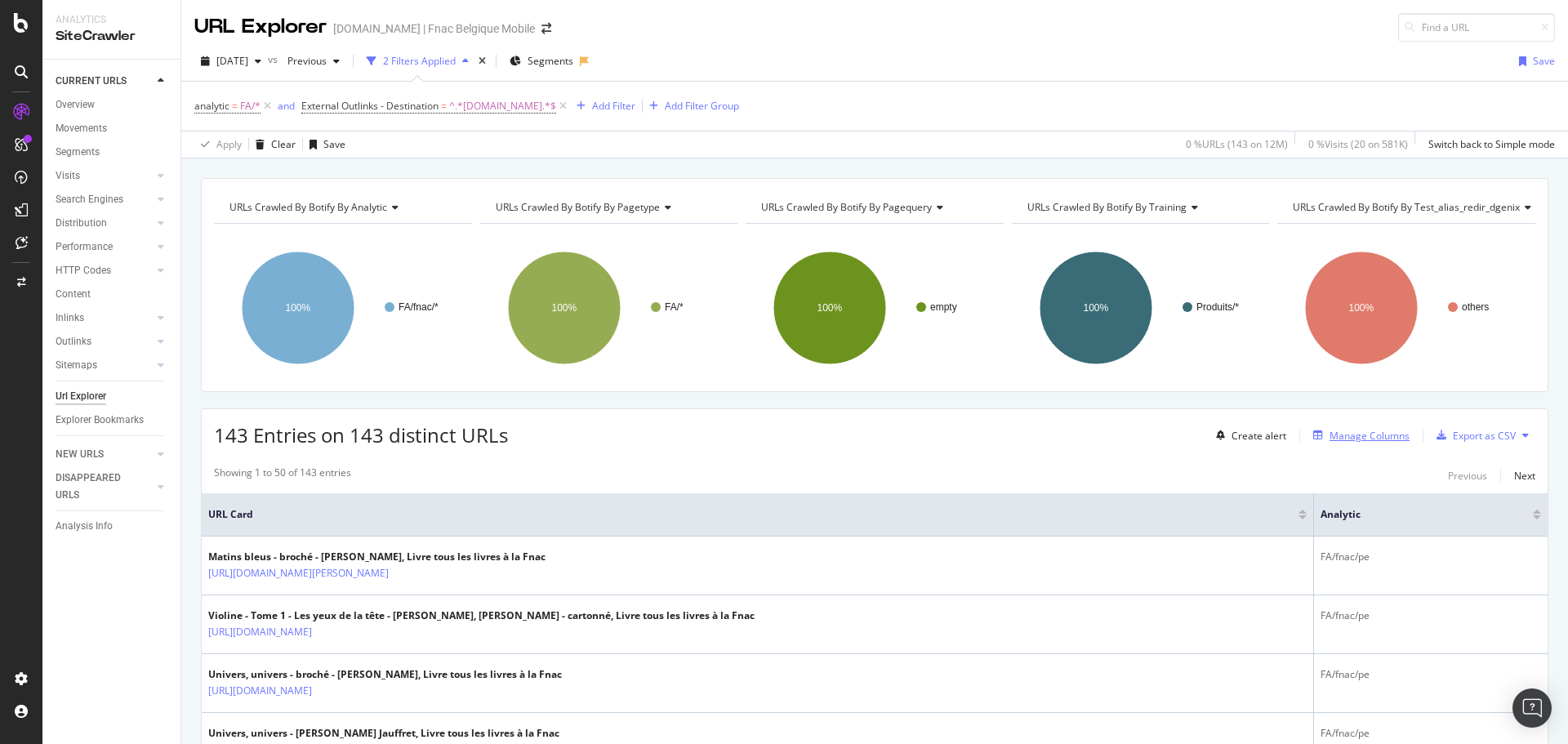
click at [1374, 444] on button "Manage Columns" at bounding box center [1357, 435] width 103 height 20
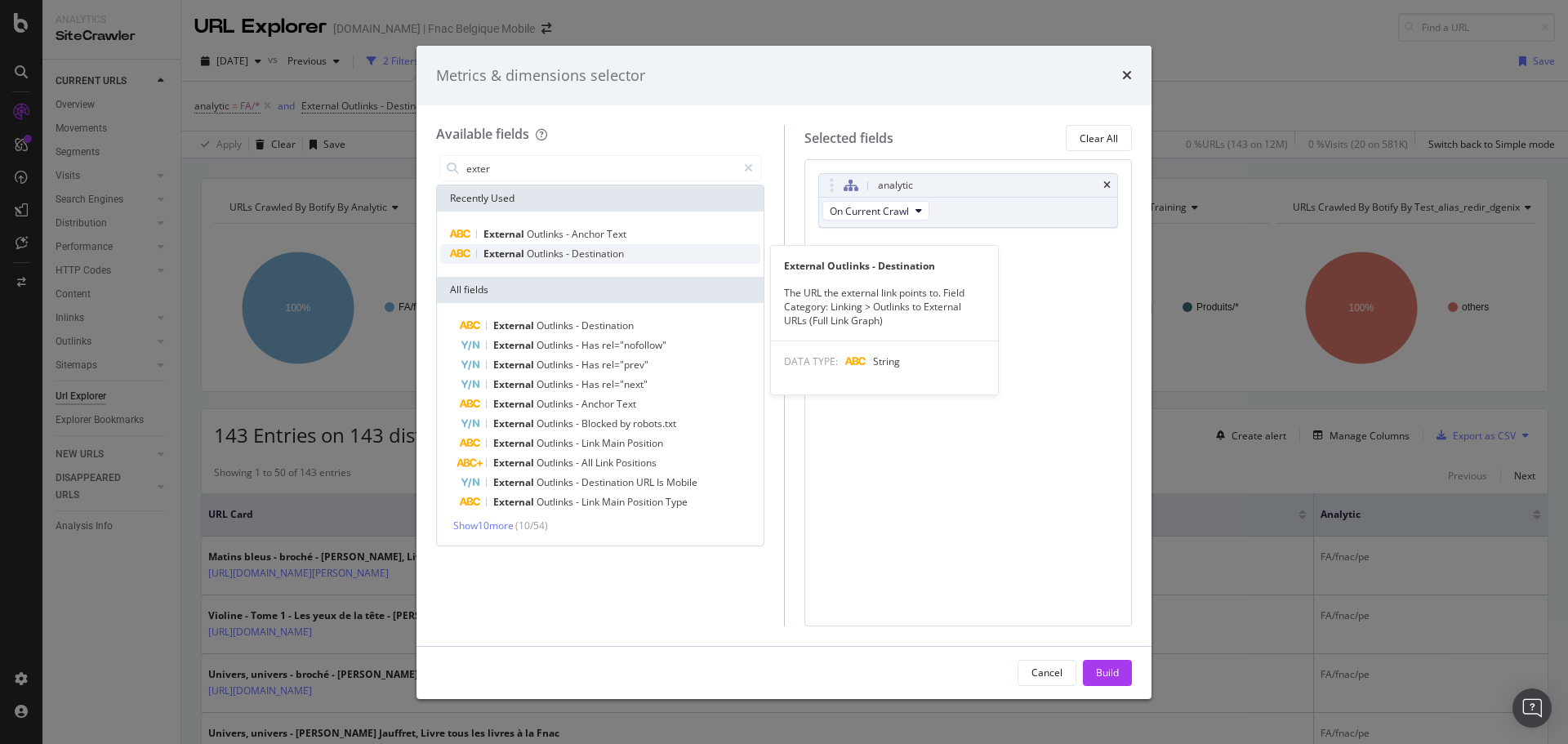
type input "exter"
click at [588, 249] on span "Destination" at bounding box center [597, 254] width 52 height 14
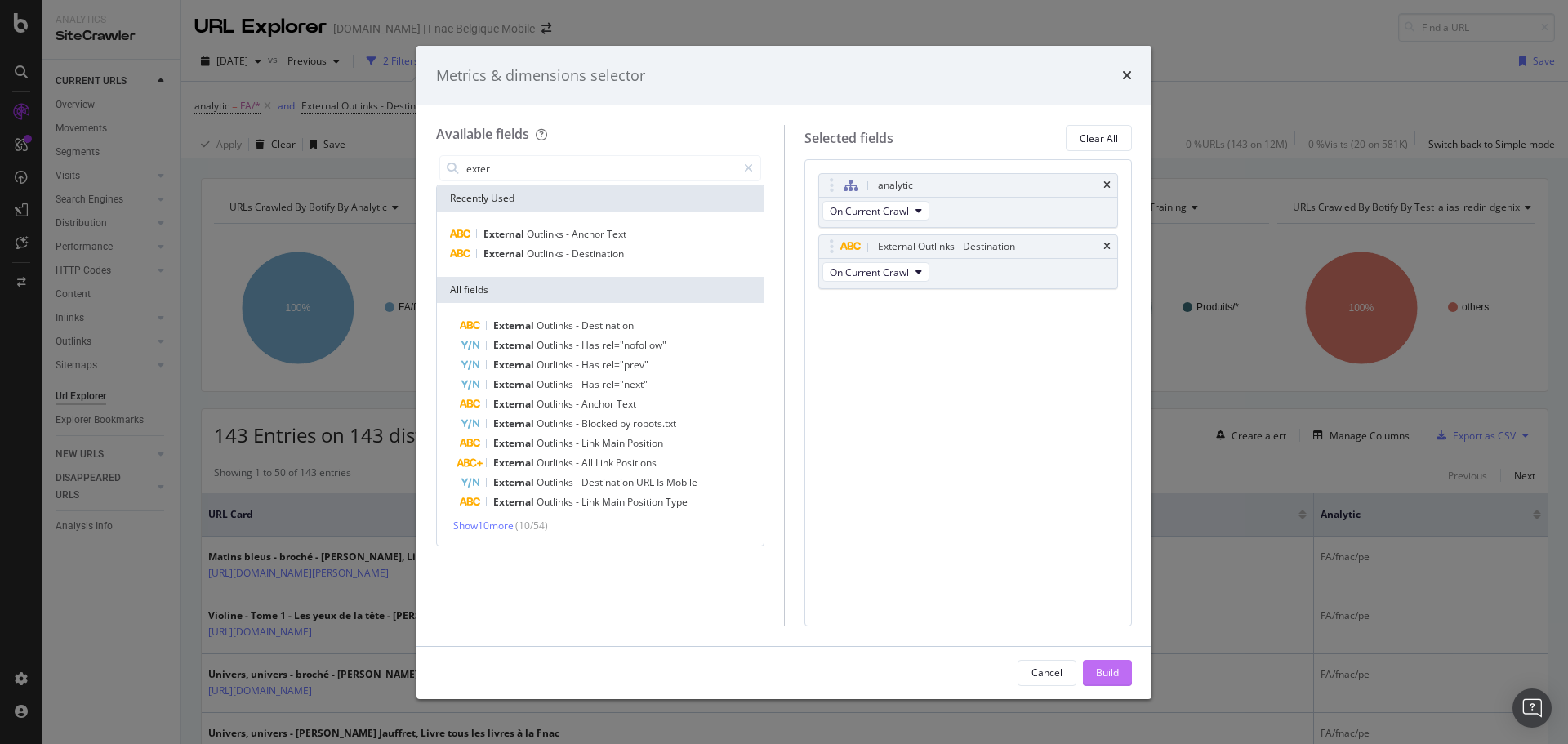
click at [1104, 676] on div "Build" at bounding box center [1107, 673] width 23 height 14
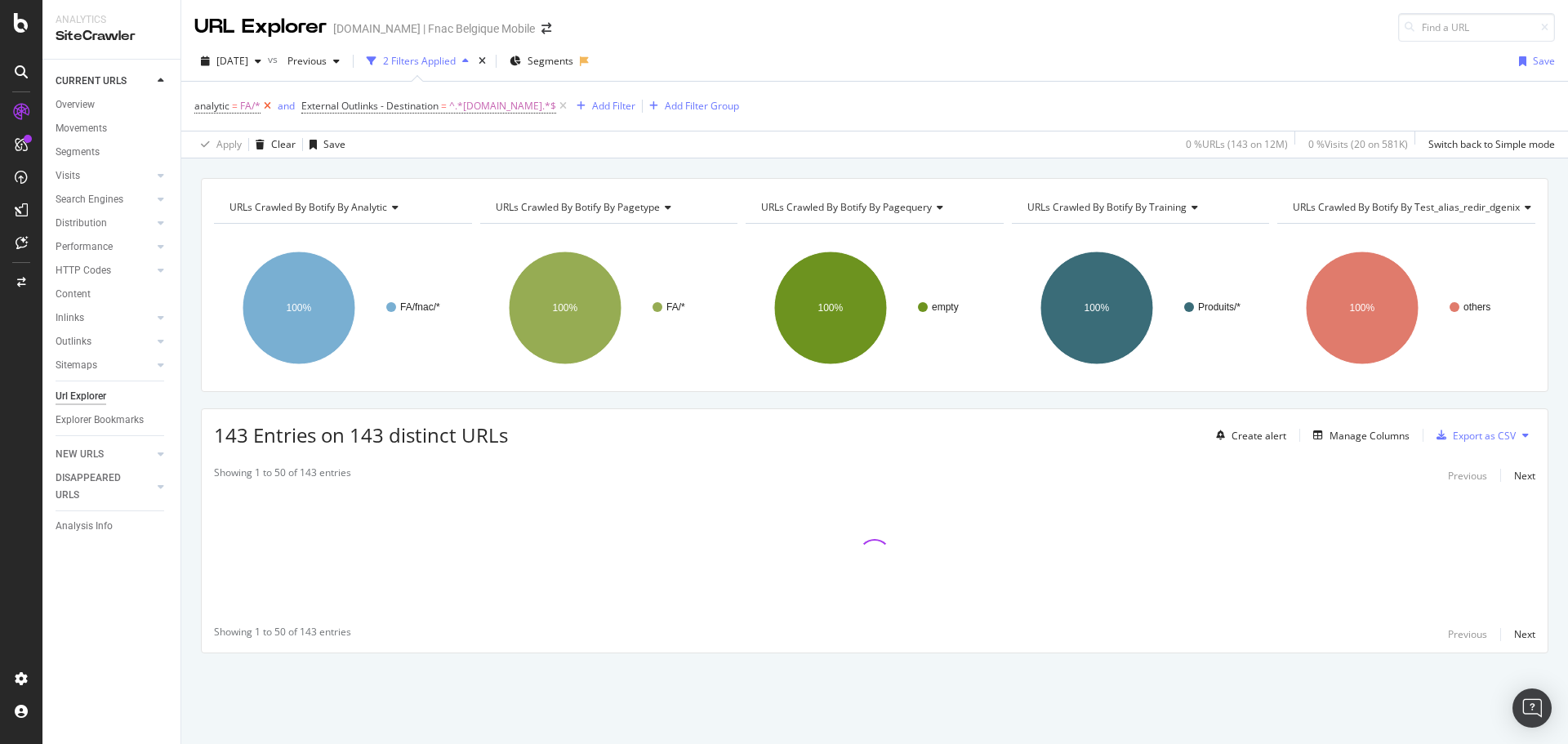
click at [270, 105] on icon at bounding box center [267, 106] width 14 height 17
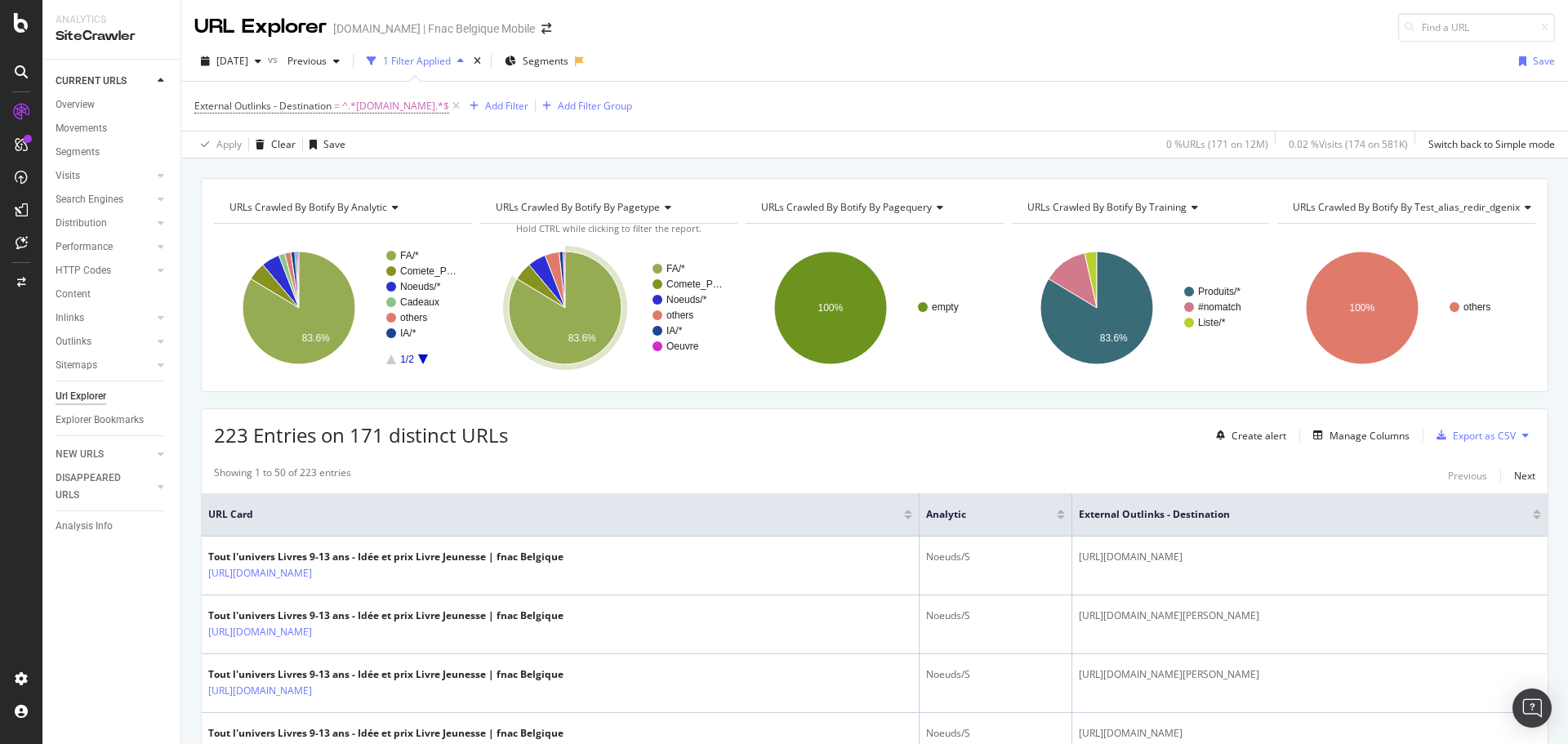
scroll to position [6, 0]
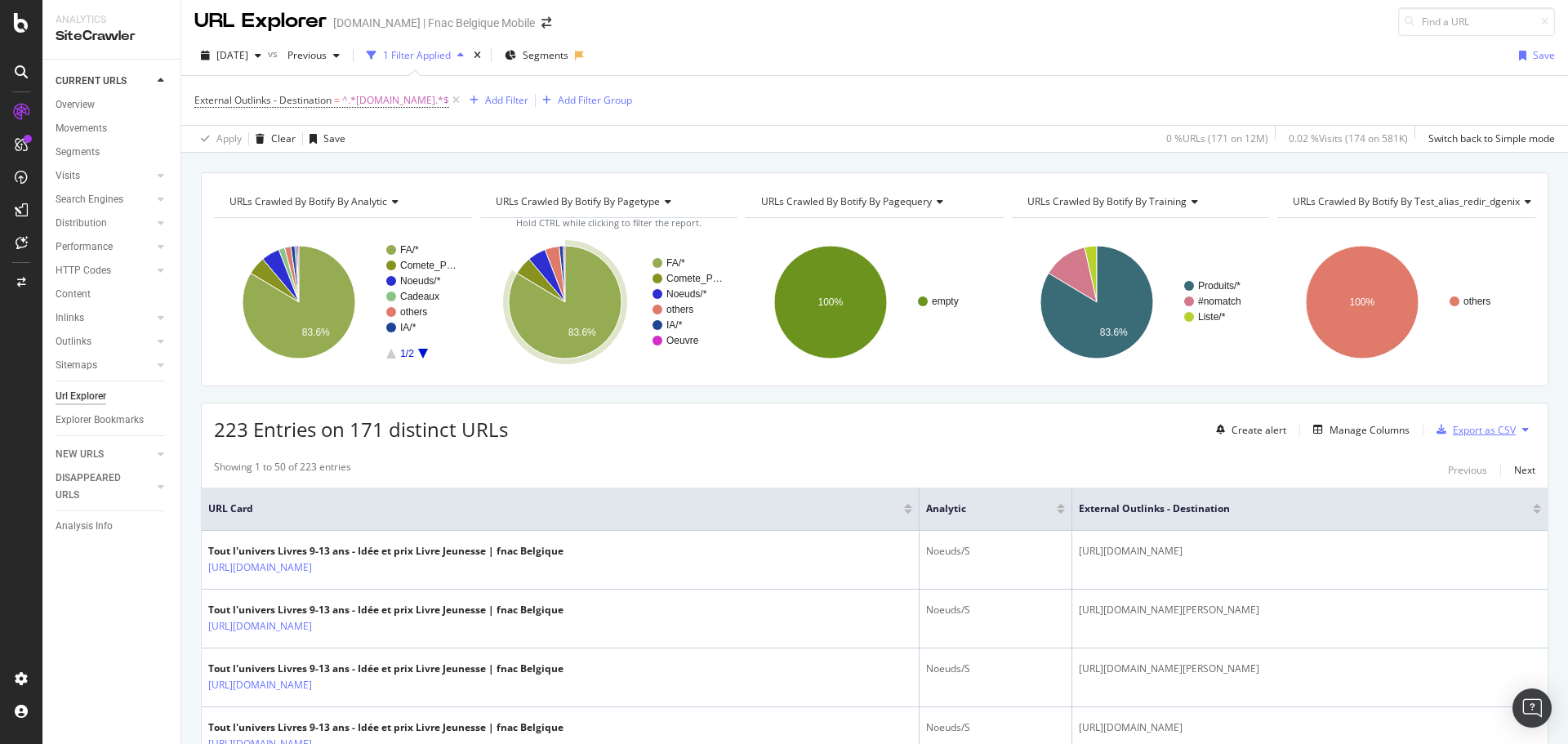
click at [1452, 436] on div "Export as CSV" at bounding box center [1484, 430] width 63 height 14
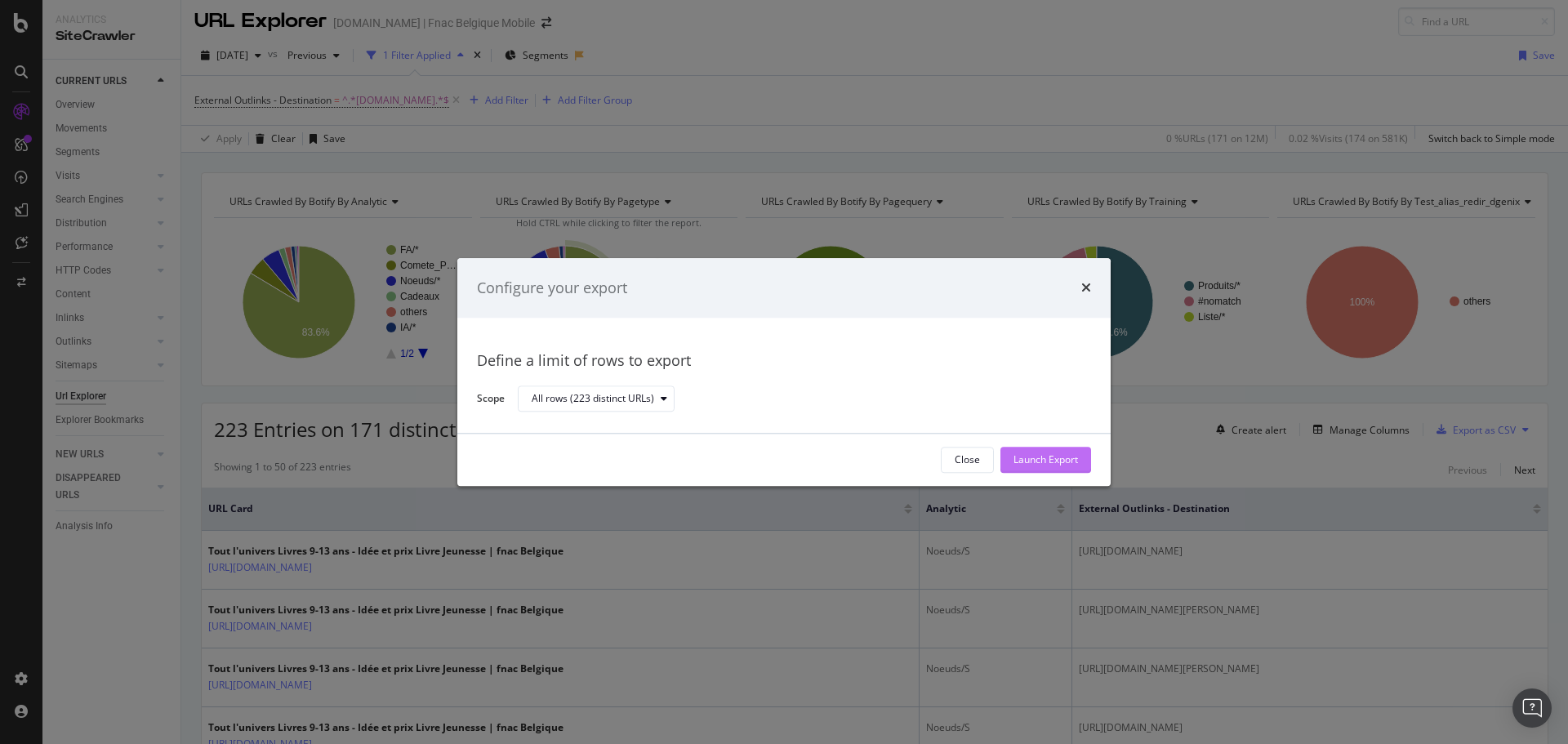
click at [1036, 454] on div "Launch Export" at bounding box center [1046, 460] width 65 height 14
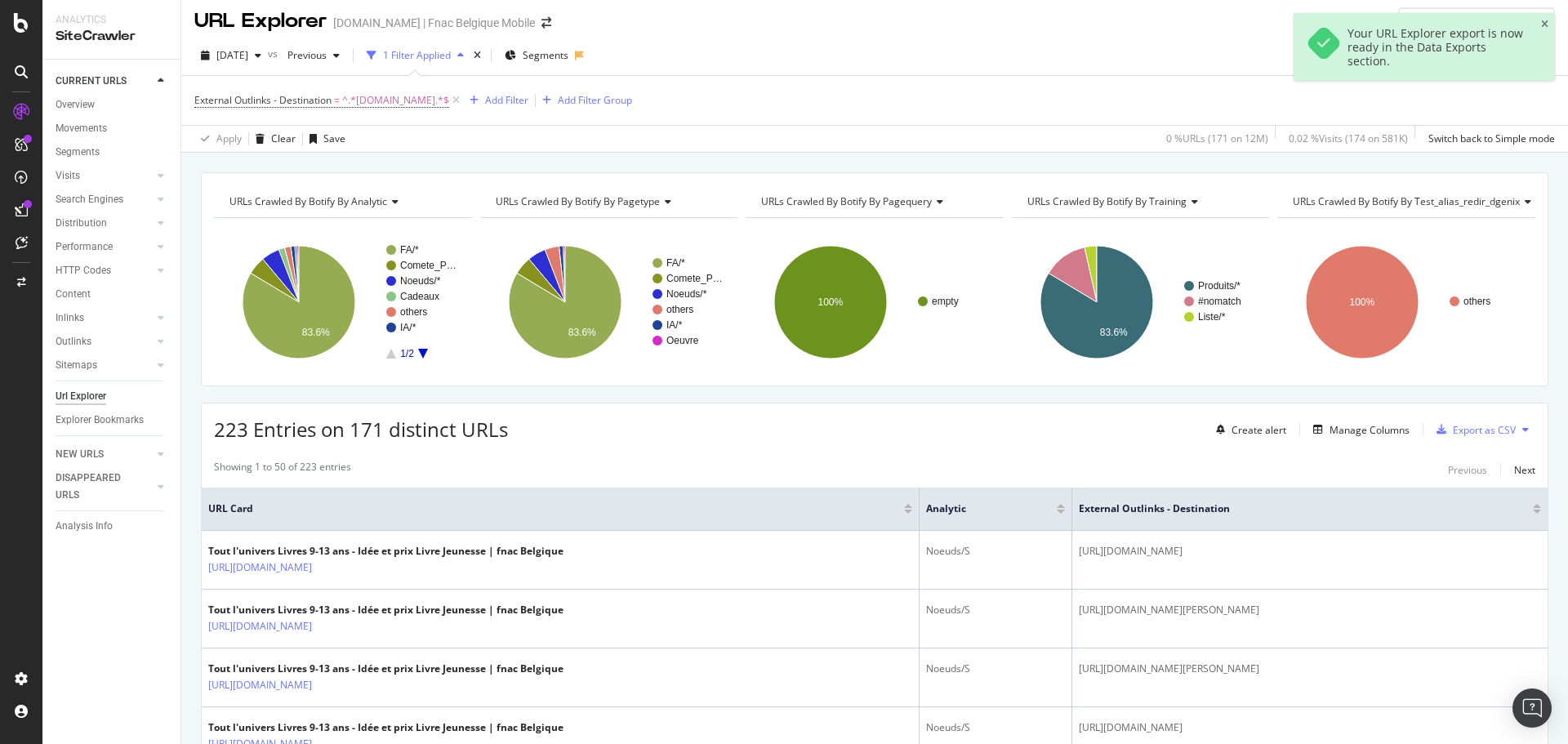
click at [35, 205] on link at bounding box center [22, 209] width 39 height 26
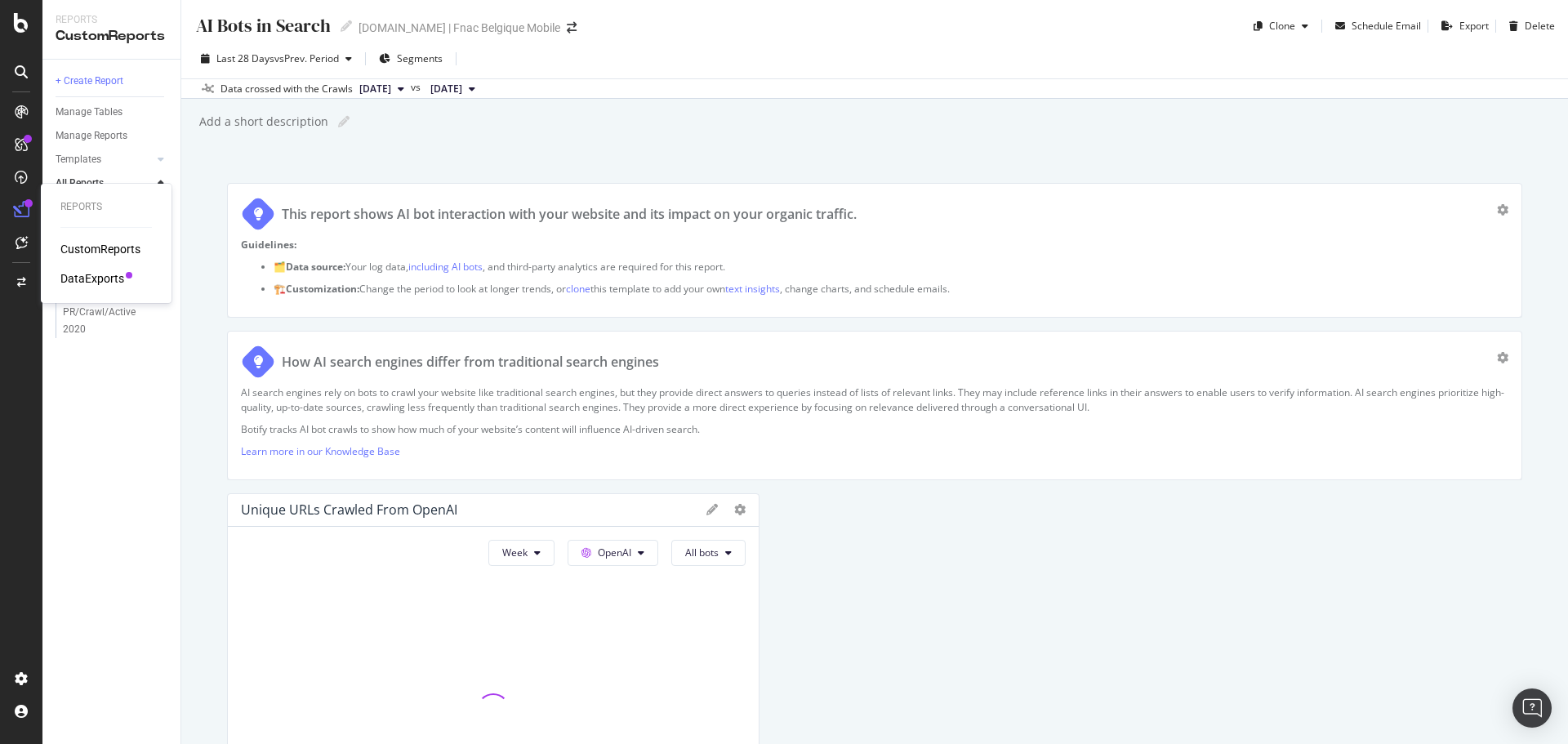
click at [81, 277] on div "DataExports" at bounding box center [92, 278] width 64 height 17
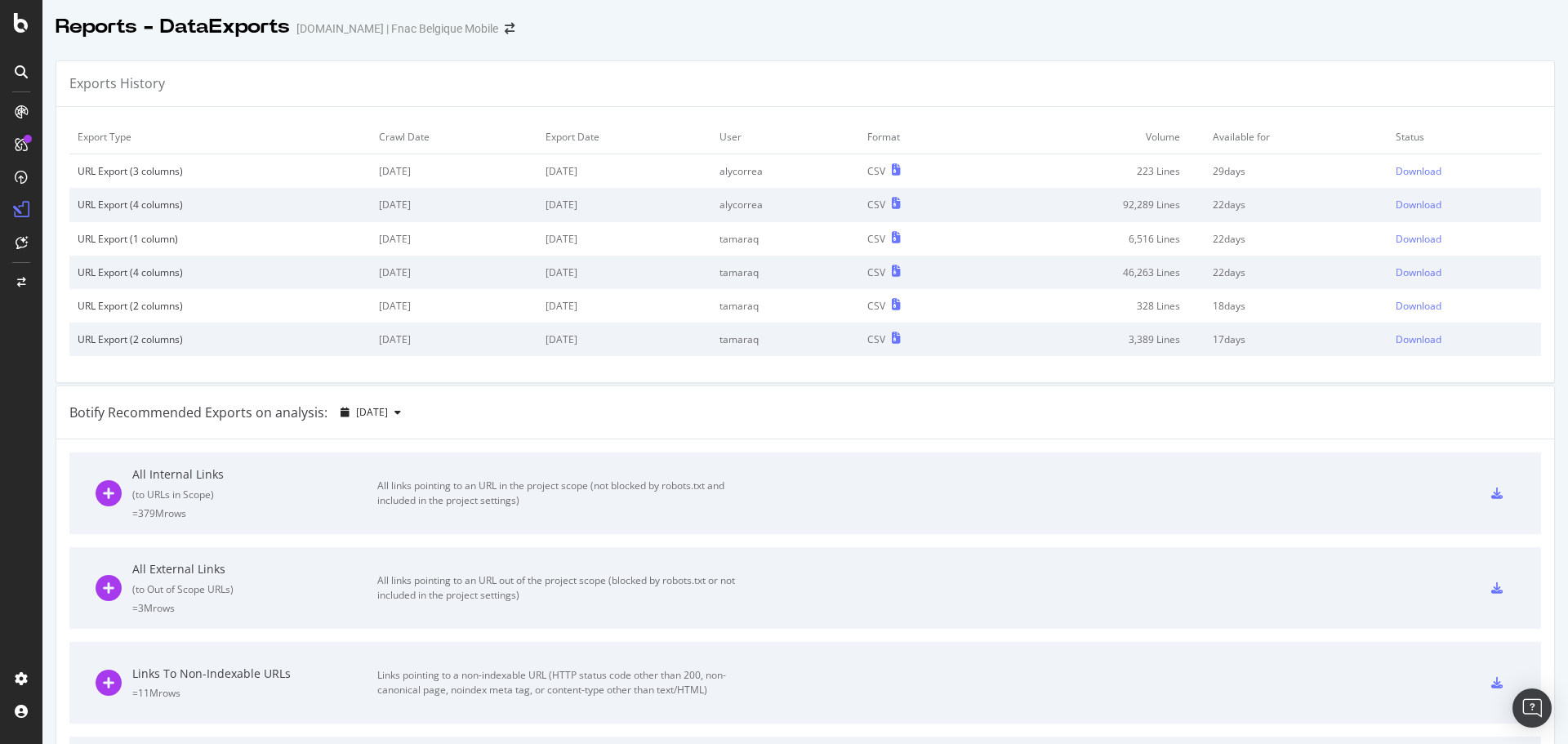
click at [1397, 179] on td "Download" at bounding box center [1464, 171] width 154 height 34
click at [1397, 177] on div "Download" at bounding box center [1418, 171] width 46 height 14
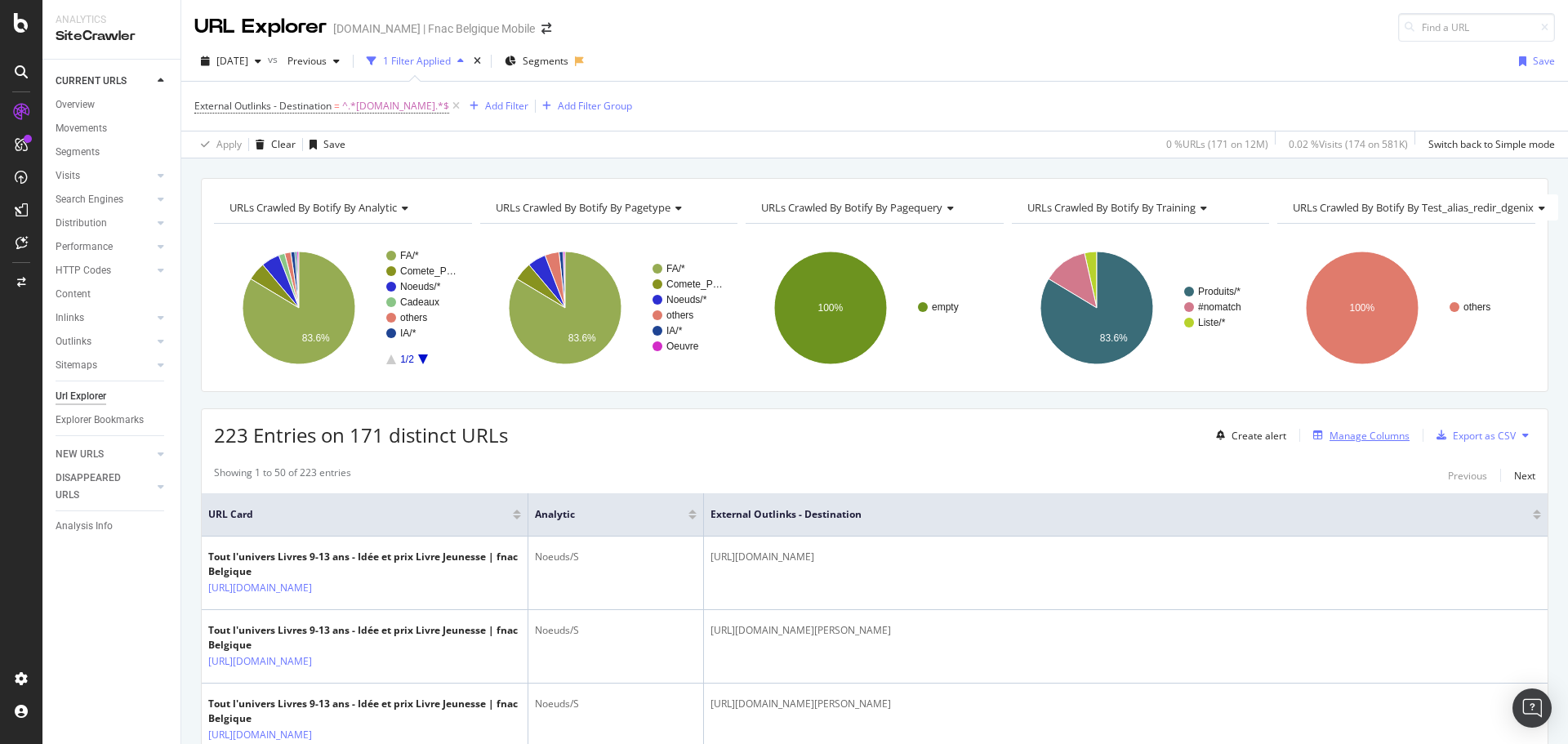
click at [1358, 440] on div "Manage Columns" at bounding box center [1370, 436] width 80 height 14
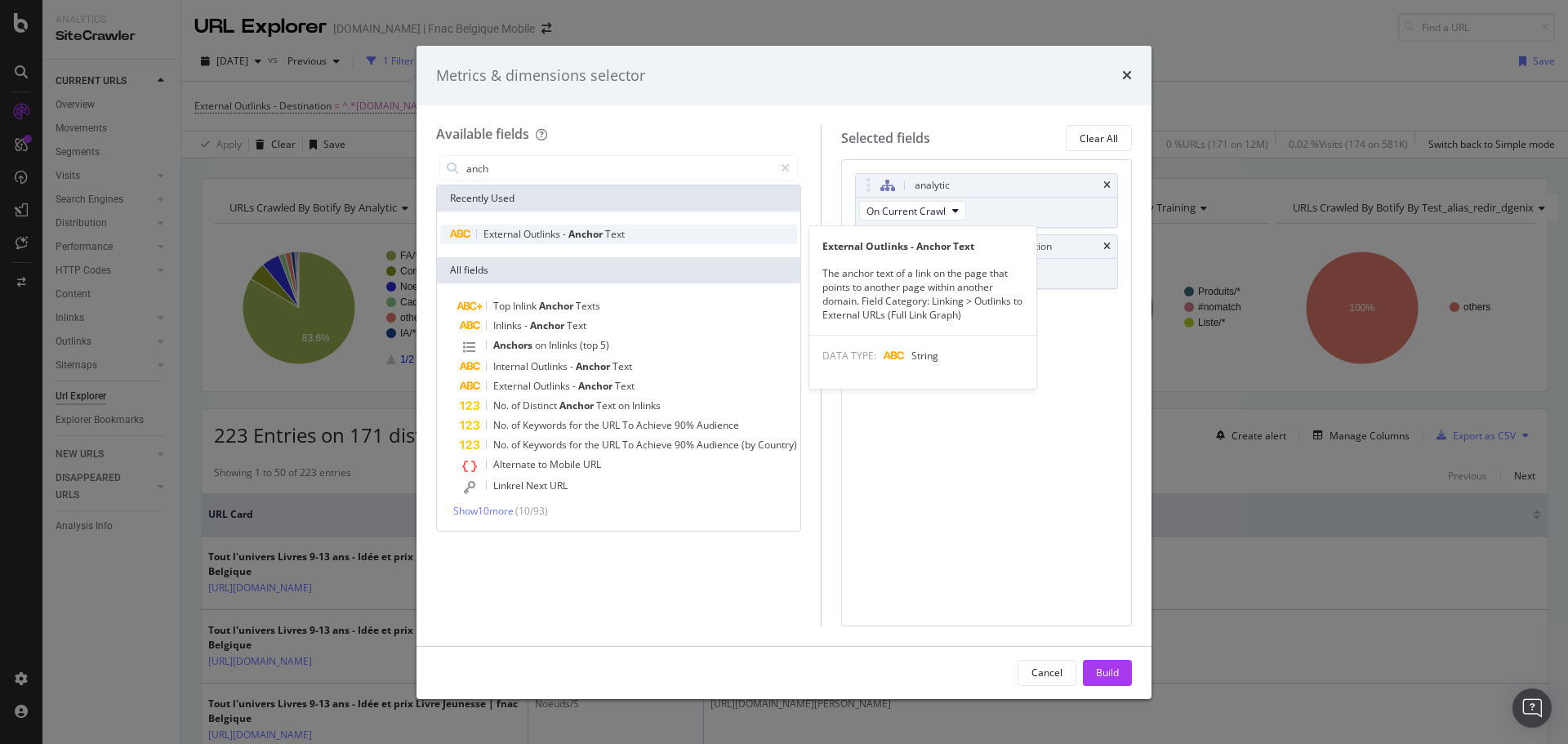
type input "anch"
click at [668, 243] on div "External Outlinks - Anchor Text" at bounding box center [618, 234] width 356 height 20
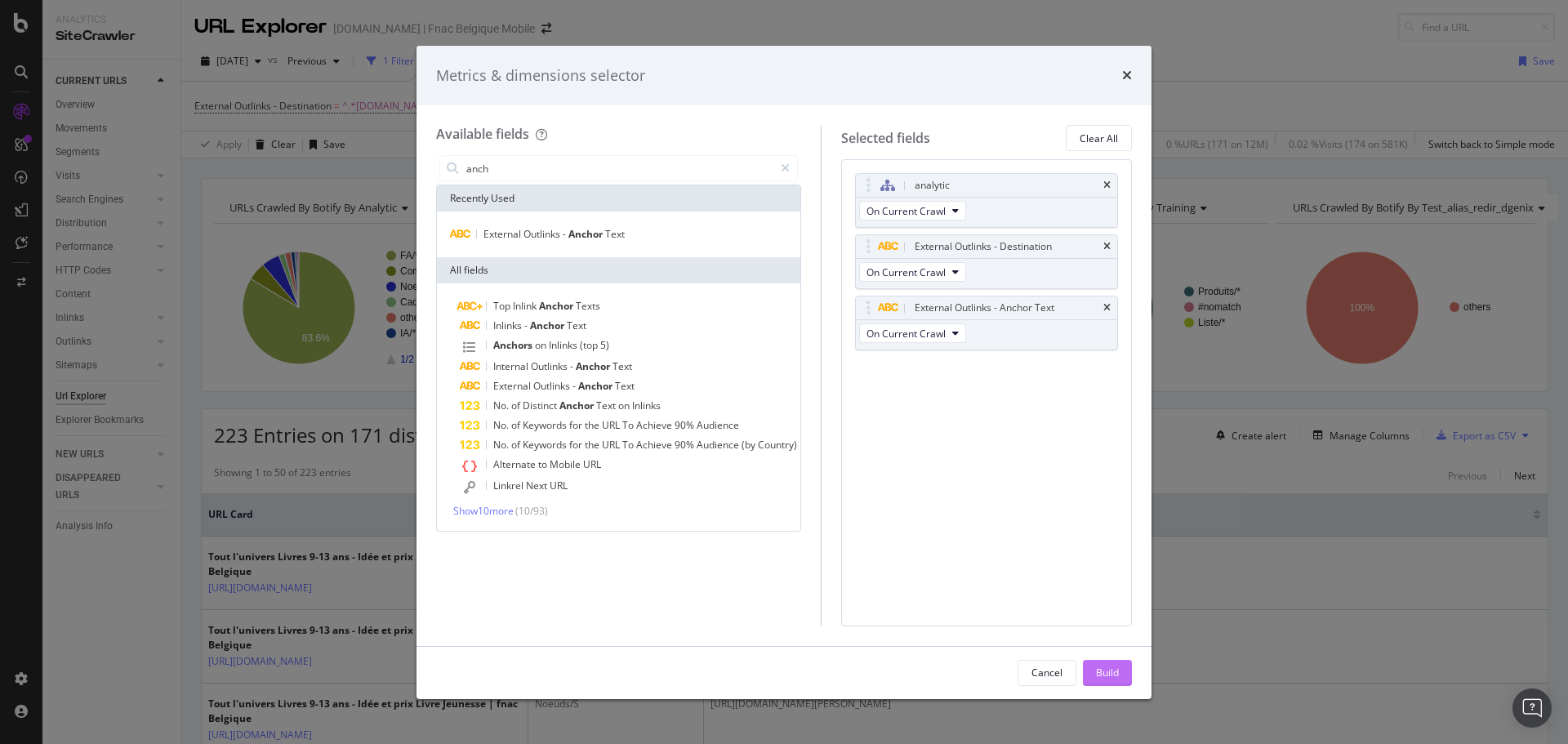
click at [1114, 670] on div "Build" at bounding box center [1107, 673] width 23 height 14
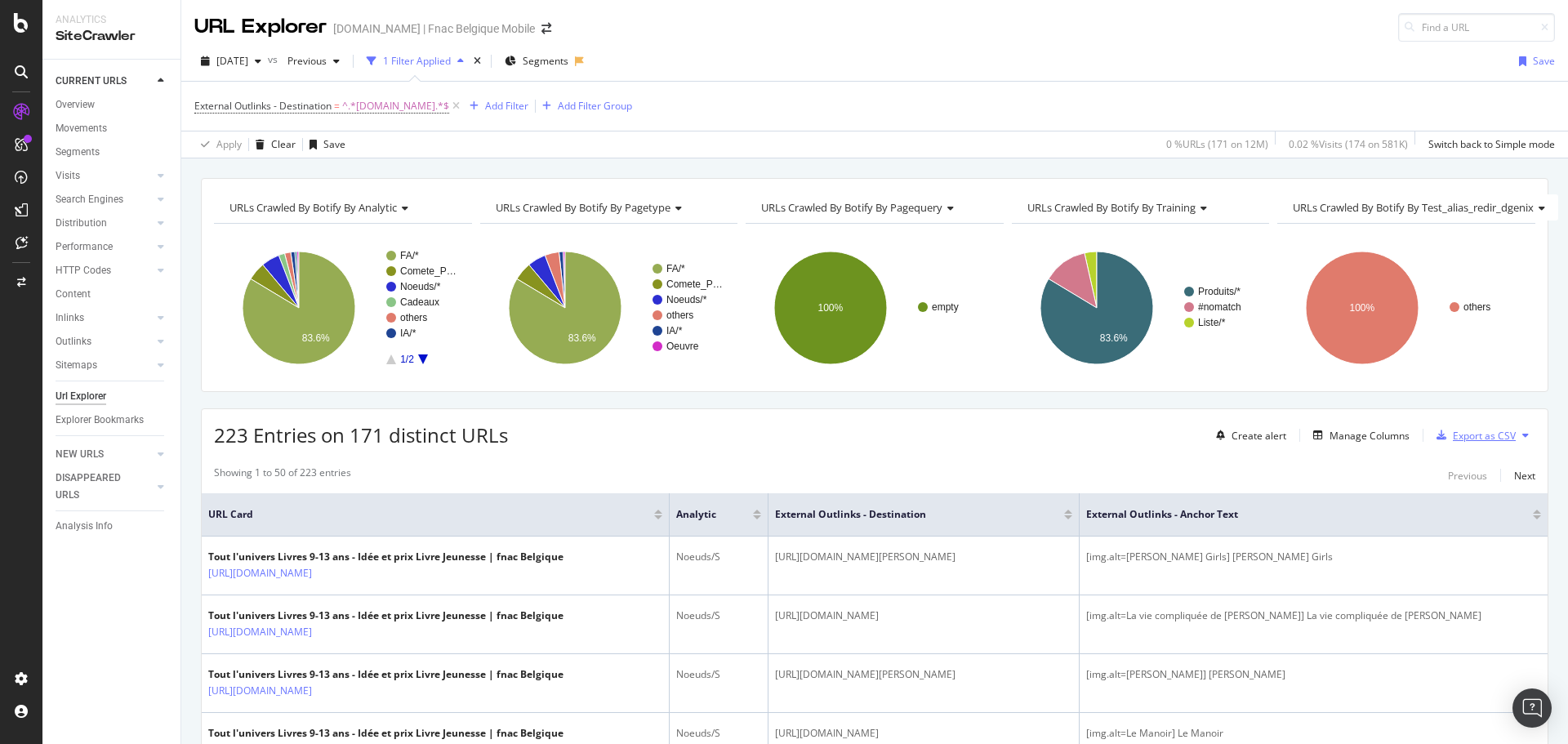
click at [1472, 442] on div "Export as CSV" at bounding box center [1484, 436] width 63 height 14
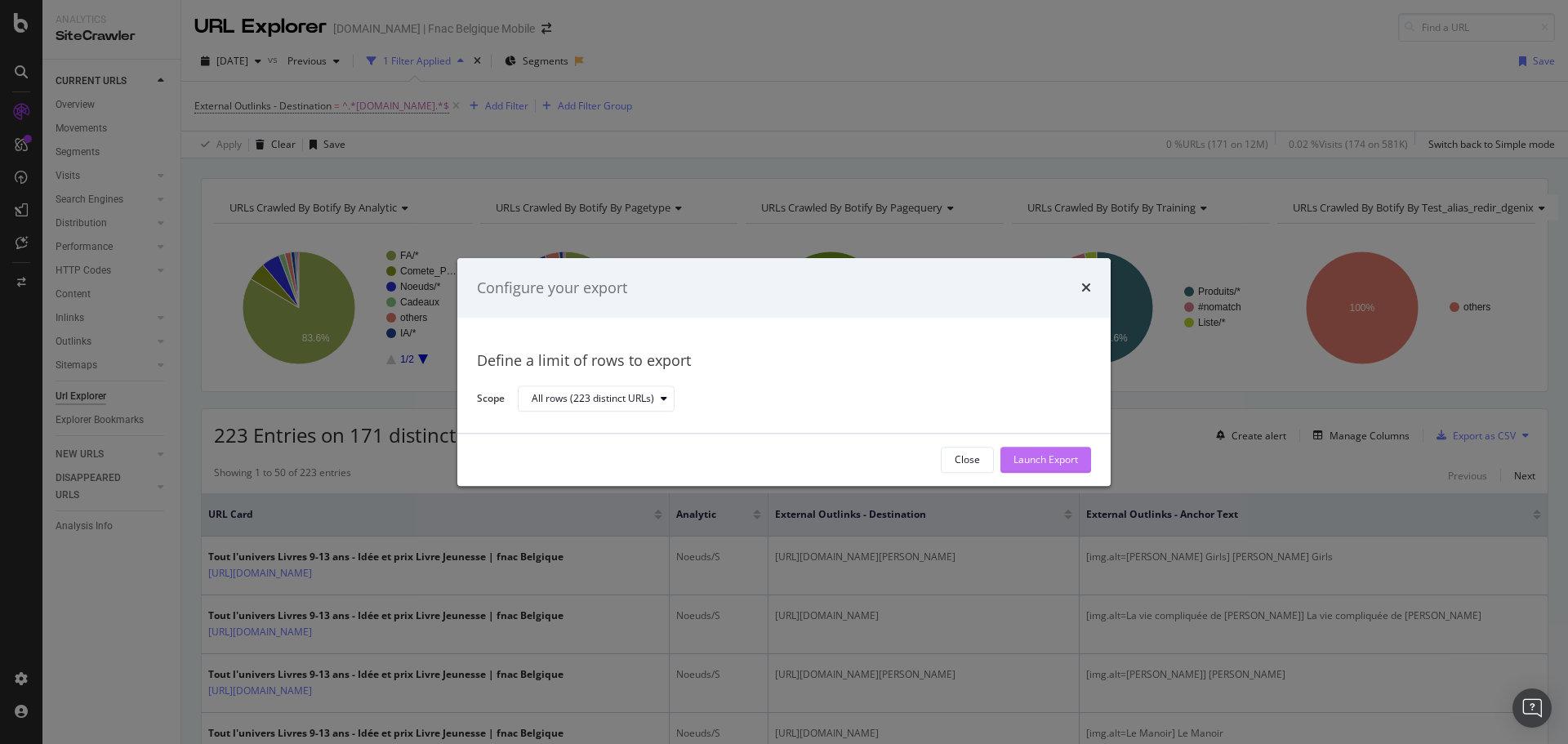
click at [1060, 453] on div "Launch Export" at bounding box center [1046, 460] width 65 height 14
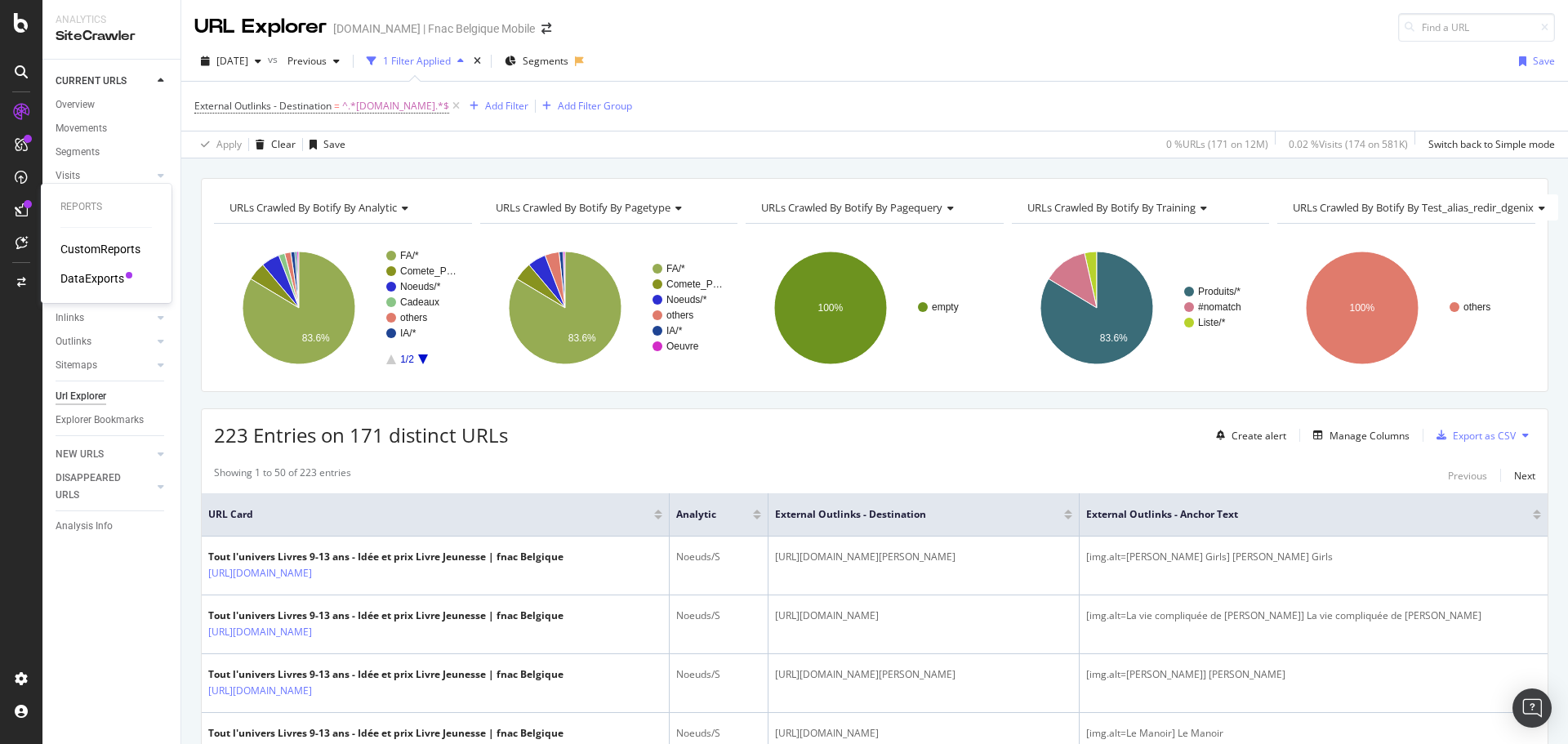
click at [112, 282] on div "DataExports" at bounding box center [92, 278] width 64 height 17
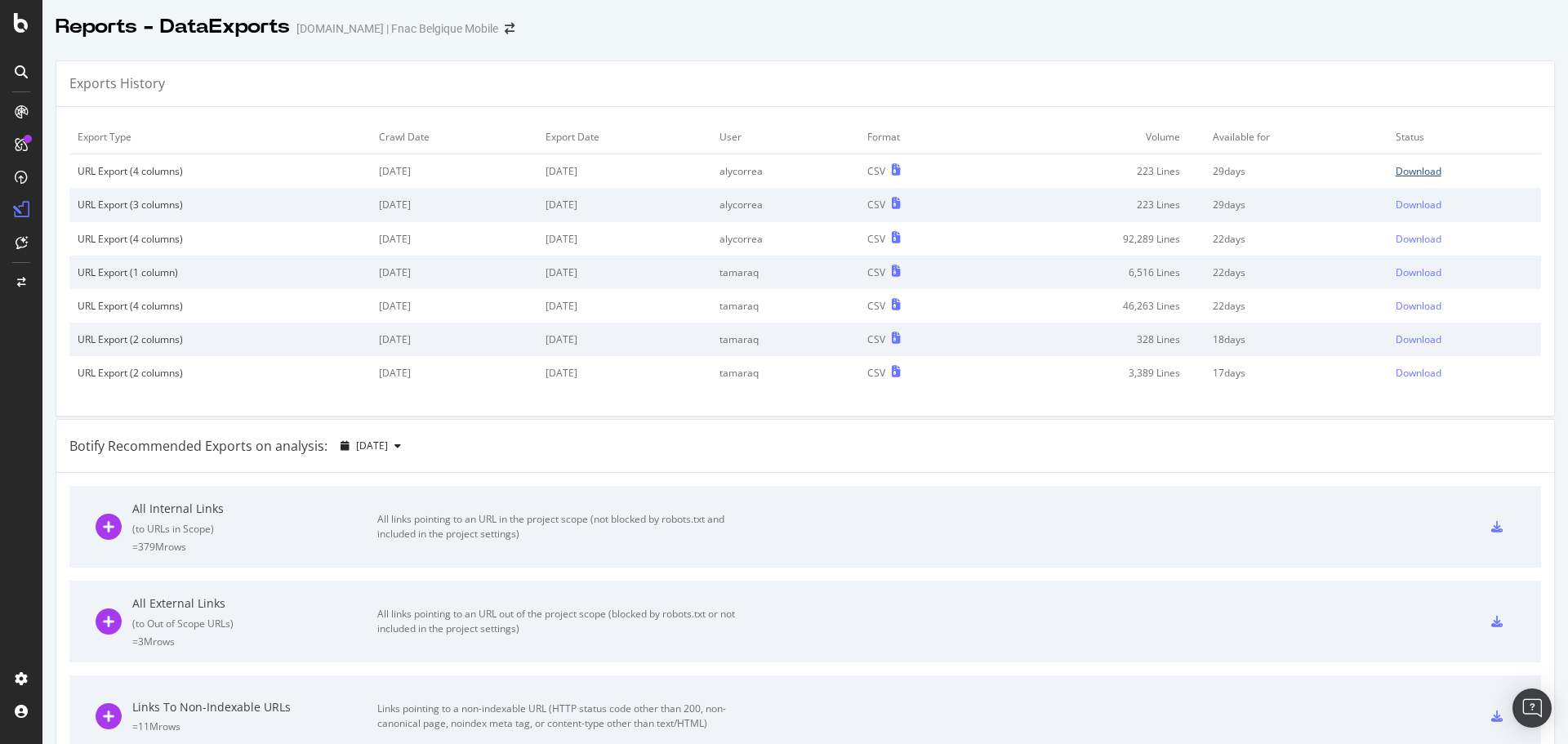
click at [1396, 168] on div "Download" at bounding box center [1418, 171] width 46 height 14
